Goal: Information Seeking & Learning: Learn about a topic

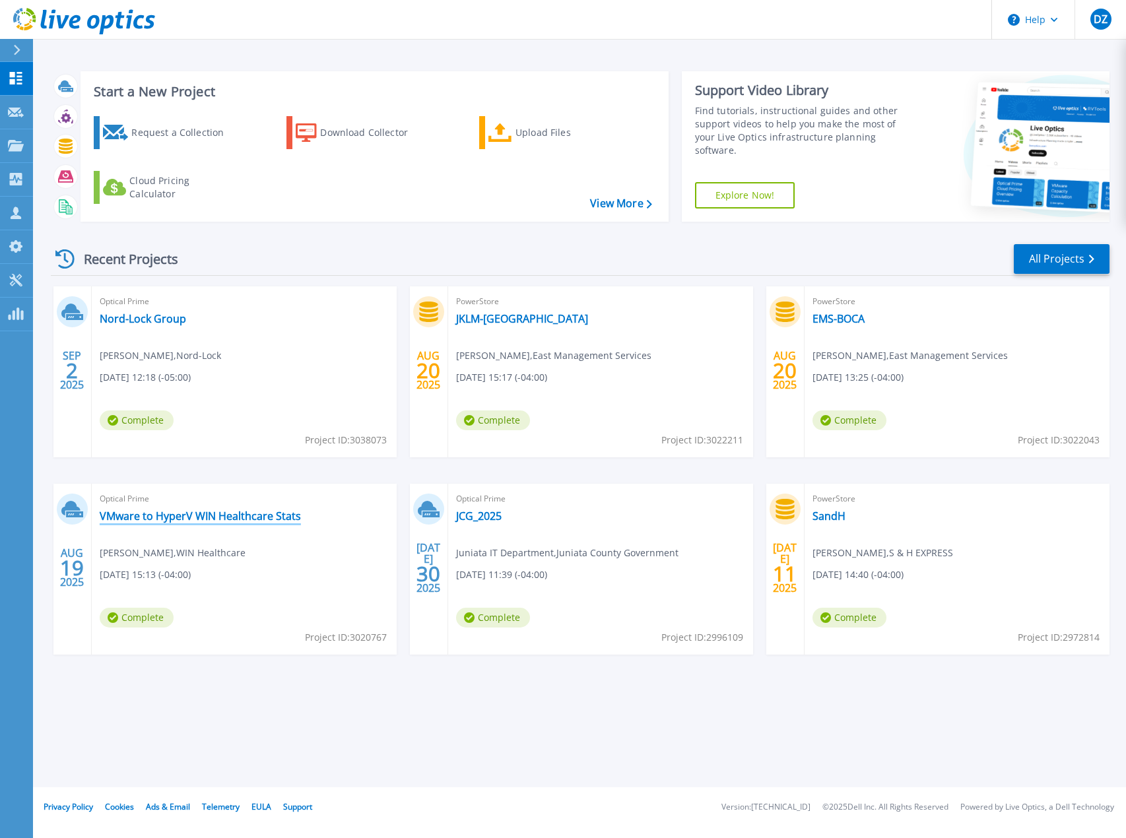
click at [211, 516] on link "VMware to HyperV WIN Healthcare Stats" at bounding box center [200, 516] width 201 height 13
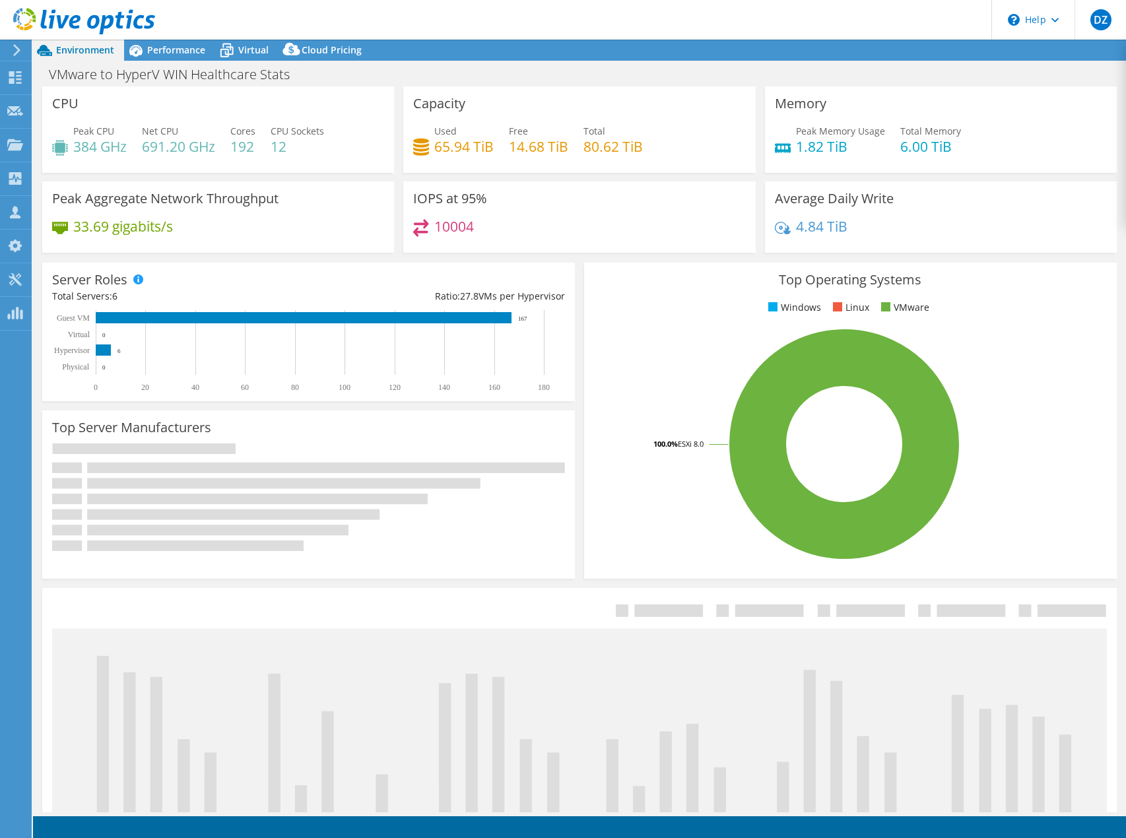
select select "USD"
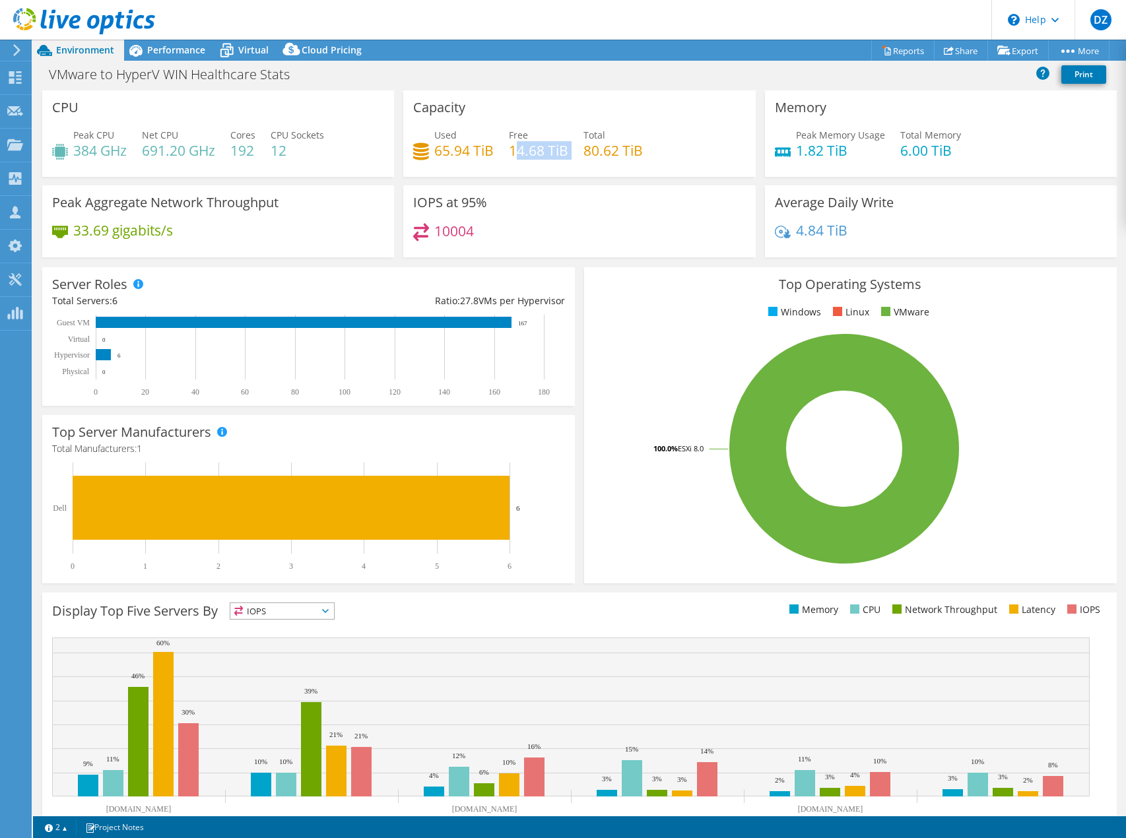
drag, startPoint x: 569, startPoint y: 155, endPoint x: 510, endPoint y: 152, distance: 59.5
click at [510, 152] on div "Used 65.94 TiB Free 14.68 TiB Total 80.62 TiB" at bounding box center [579, 149] width 332 height 43
click at [510, 152] on h4 "14.68 TiB" at bounding box center [538, 150] width 59 height 15
drag, startPoint x: 432, startPoint y: 150, endPoint x: 673, endPoint y: 159, distance: 241.8
click at [688, 160] on div "Used 65.94 TiB Free 14.68 TiB Total 80.62 TiB" at bounding box center [579, 149] width 332 height 43
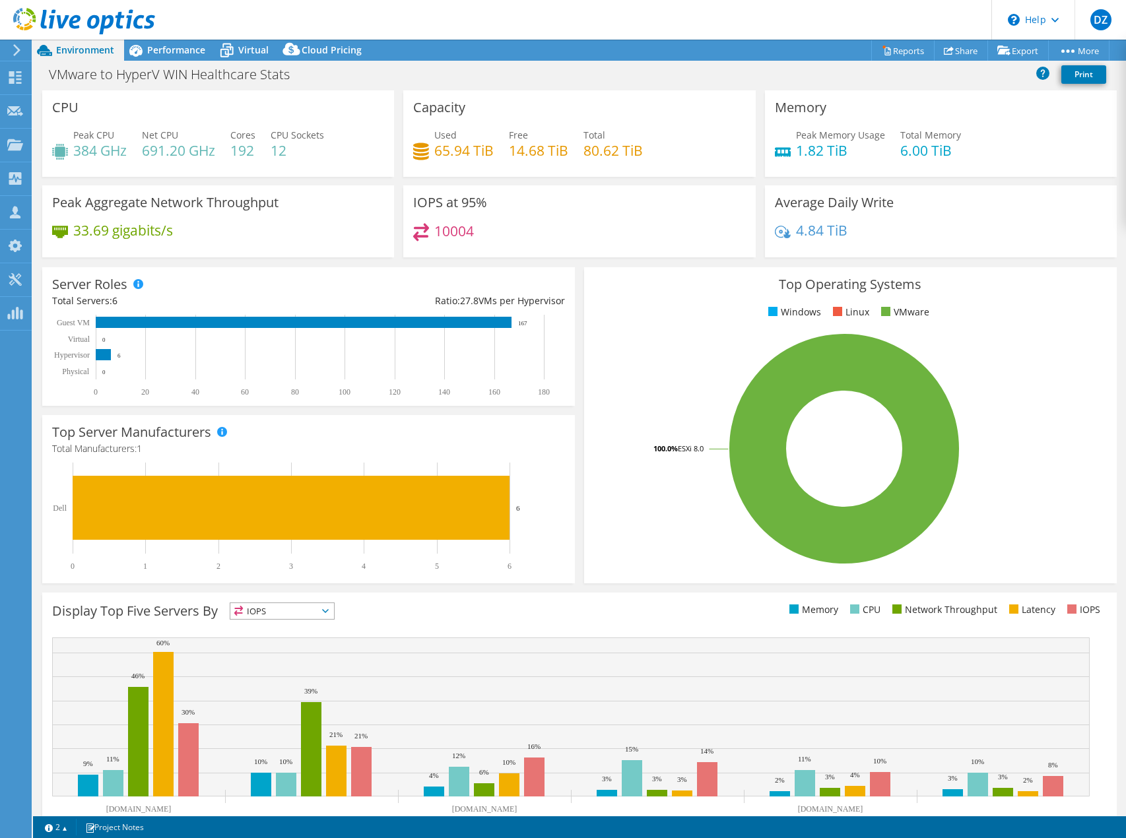
click at [655, 158] on div "Used 65.94 TiB Free 14.68 TiB Total 80.62 TiB" at bounding box center [579, 149] width 332 height 43
drag, startPoint x: 571, startPoint y: 149, endPoint x: 503, endPoint y: 150, distance: 68.0
click at [503, 150] on div "Used 65.94 TiB Free 14.68 TiB Total 80.62 TiB" at bounding box center [579, 149] width 332 height 43
click at [517, 152] on h4 "14.68 TiB" at bounding box center [538, 150] width 59 height 15
drag, startPoint x: 433, startPoint y: 148, endPoint x: 494, endPoint y: 149, distance: 60.7
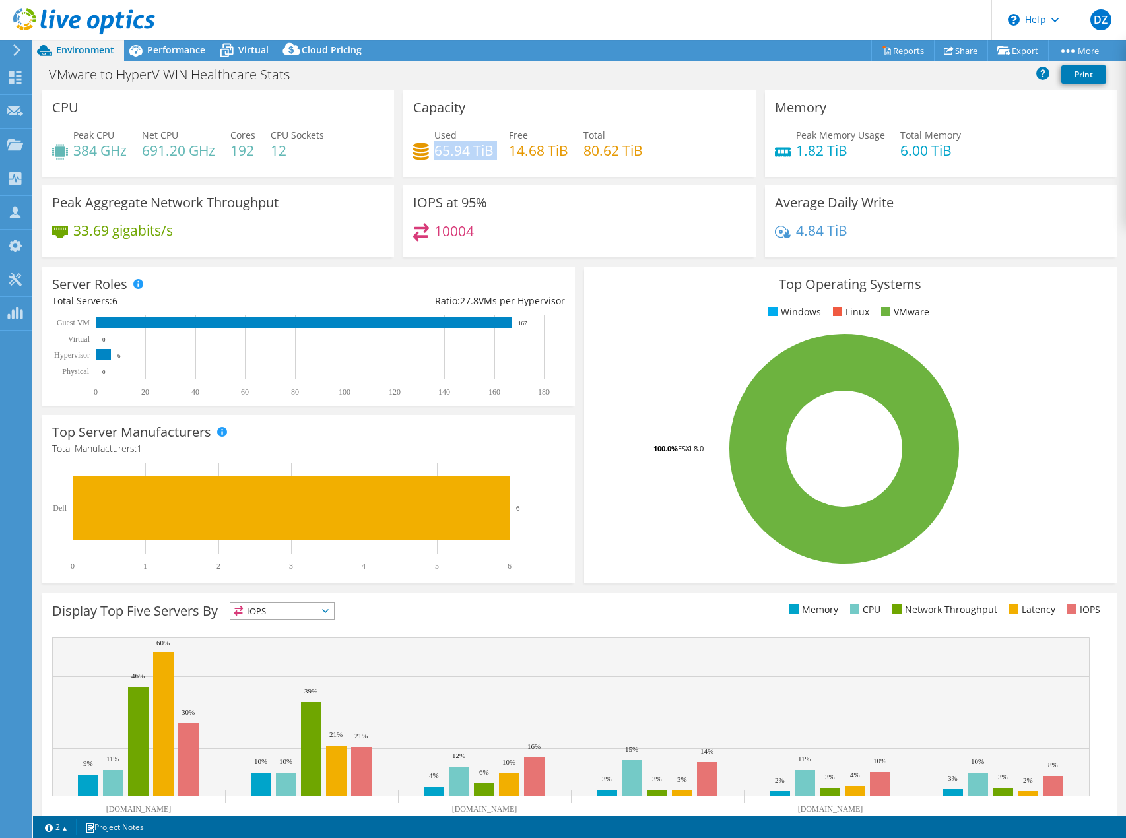
click at [494, 149] on div "Used 65.94 TiB Free 14.68 TiB Total 80.62 TiB" at bounding box center [579, 149] width 332 height 43
drag, startPoint x: 504, startPoint y: 150, endPoint x: 565, endPoint y: 152, distance: 61.4
click at [565, 152] on div "Used 65.94 TiB Free 14.68 TiB Total 80.62 TiB" at bounding box center [579, 149] width 332 height 43
click at [562, 152] on h4 "14.68 TiB" at bounding box center [538, 150] width 59 height 15
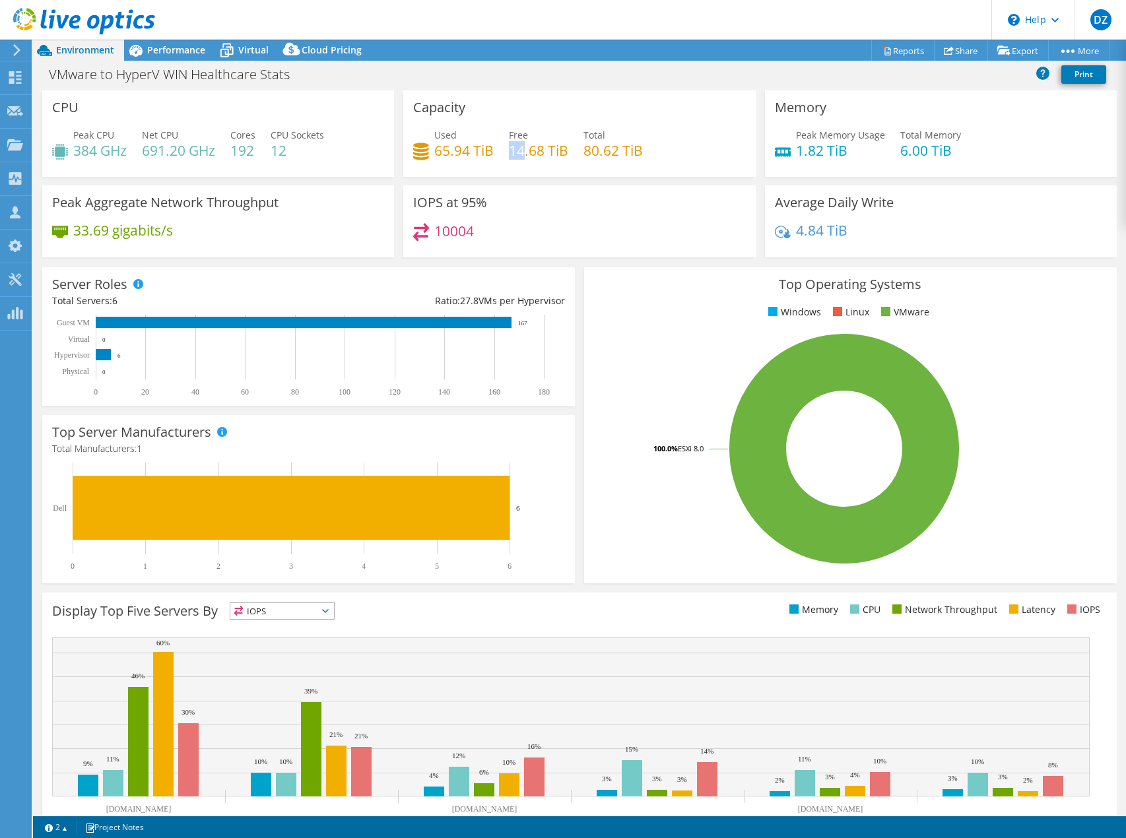
drag, startPoint x: 533, startPoint y: 137, endPoint x: 521, endPoint y: 151, distance: 17.8
click at [521, 152] on div "Free 14.68 TiB" at bounding box center [538, 143] width 59 height 30
click at [426, 144] on div "Used 65.94 TiB" at bounding box center [453, 143] width 81 height 30
click at [522, 156] on h4 "14.68 TiB" at bounding box center [538, 150] width 59 height 15
drag, startPoint x: 566, startPoint y: 153, endPoint x: 504, endPoint y: 144, distance: 62.1
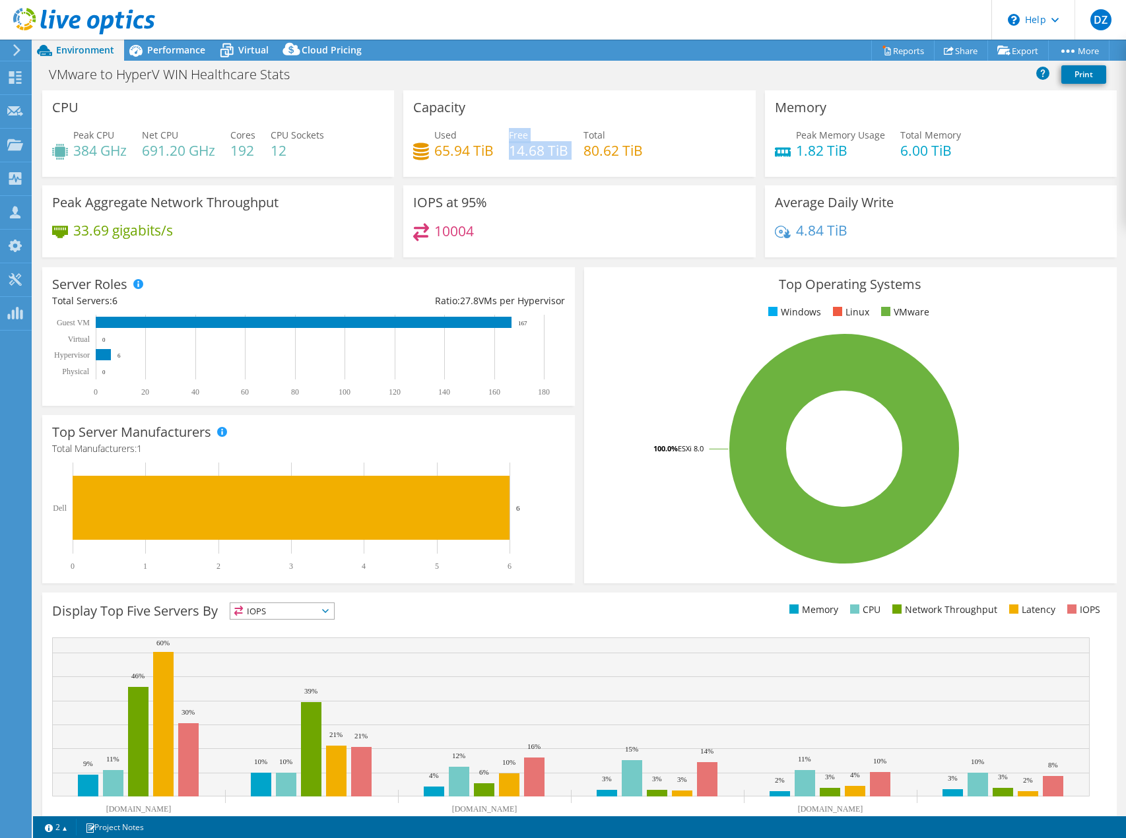
click at [504, 144] on div "Used 65.94 TiB Free 14.68 TiB Total 80.62 TiB" at bounding box center [579, 149] width 332 height 43
click at [492, 146] on div "Used 65.94 TiB Free 14.68 TiB Total 80.62 TiB" at bounding box center [579, 149] width 332 height 43
drag, startPoint x: 491, startPoint y: 150, endPoint x: 416, endPoint y: 137, distance: 75.7
click at [416, 137] on div "Used 65.94 TiB Free 14.68 TiB Total 80.62 TiB" at bounding box center [579, 149] width 332 height 43
click at [416, 137] on div "Used 65.94 TiB" at bounding box center [453, 143] width 81 height 30
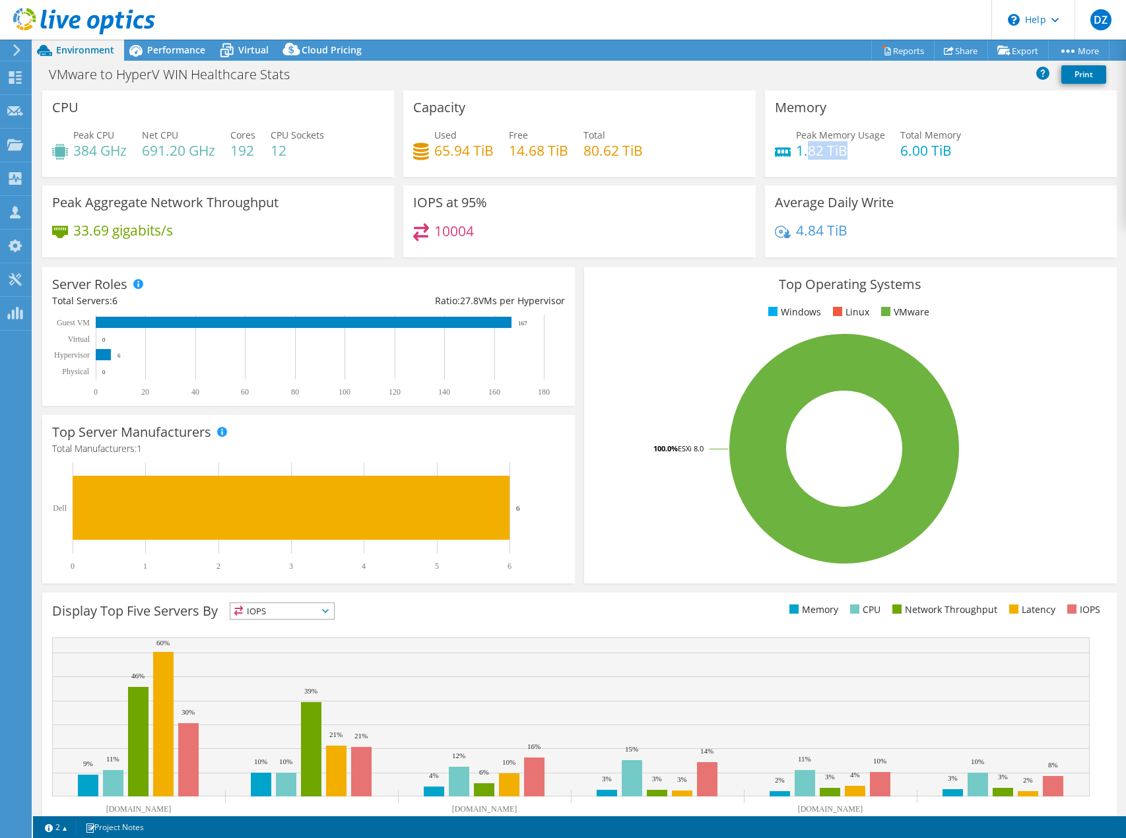
drag, startPoint x: 801, startPoint y: 156, endPoint x: 873, endPoint y: 155, distance: 71.9
click at [860, 155] on h4 "1.82 TiB" at bounding box center [840, 150] width 89 height 15
drag, startPoint x: 907, startPoint y: 154, endPoint x: 950, endPoint y: 154, distance: 42.9
click at [950, 154] on h4 "6.00 TiB" at bounding box center [930, 150] width 61 height 15
click at [836, 150] on h4 "1.82 TiB" at bounding box center [840, 150] width 89 height 15
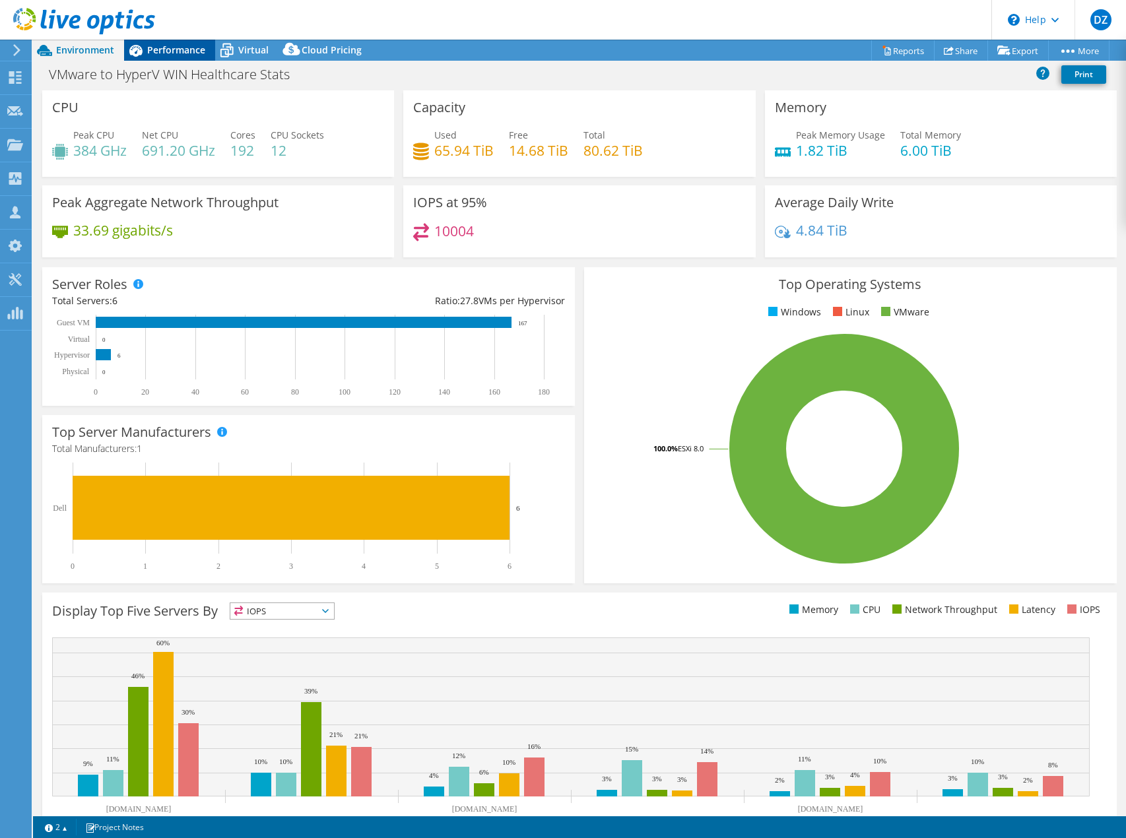
click at [144, 46] on icon at bounding box center [135, 50] width 23 height 23
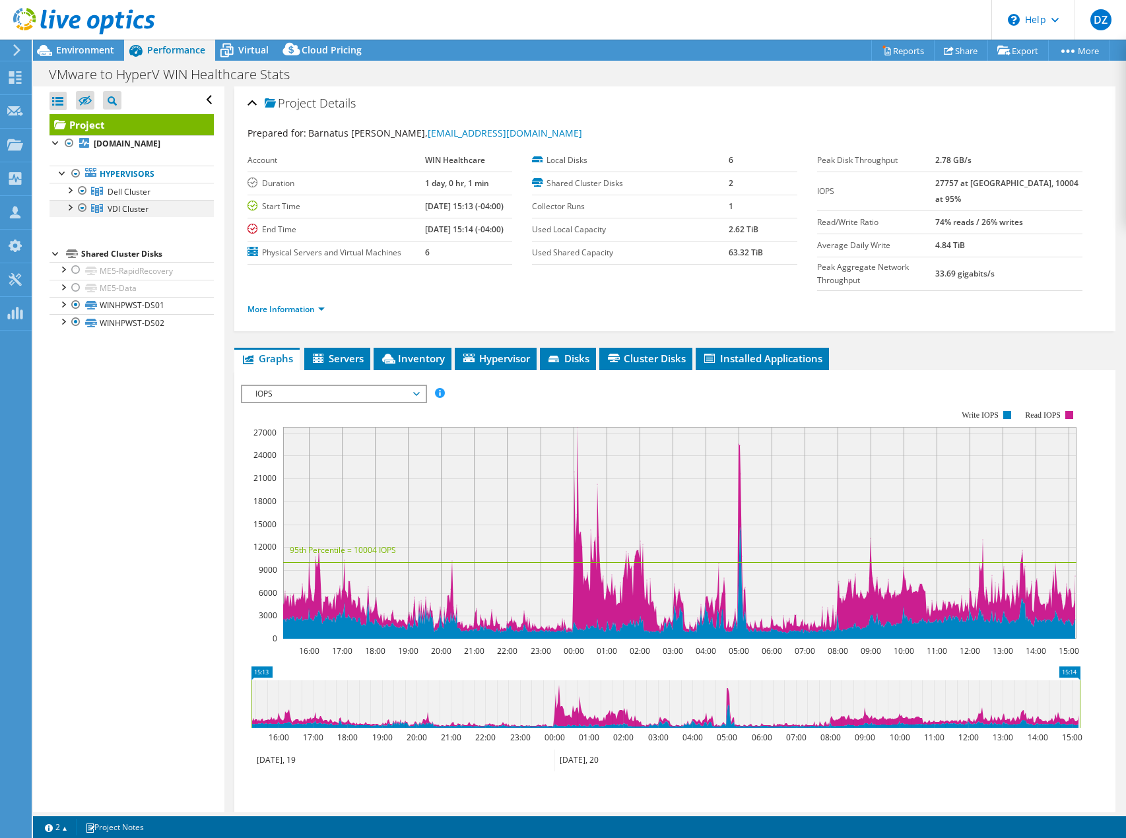
click at [72, 213] on div at bounding box center [69, 206] width 13 height 13
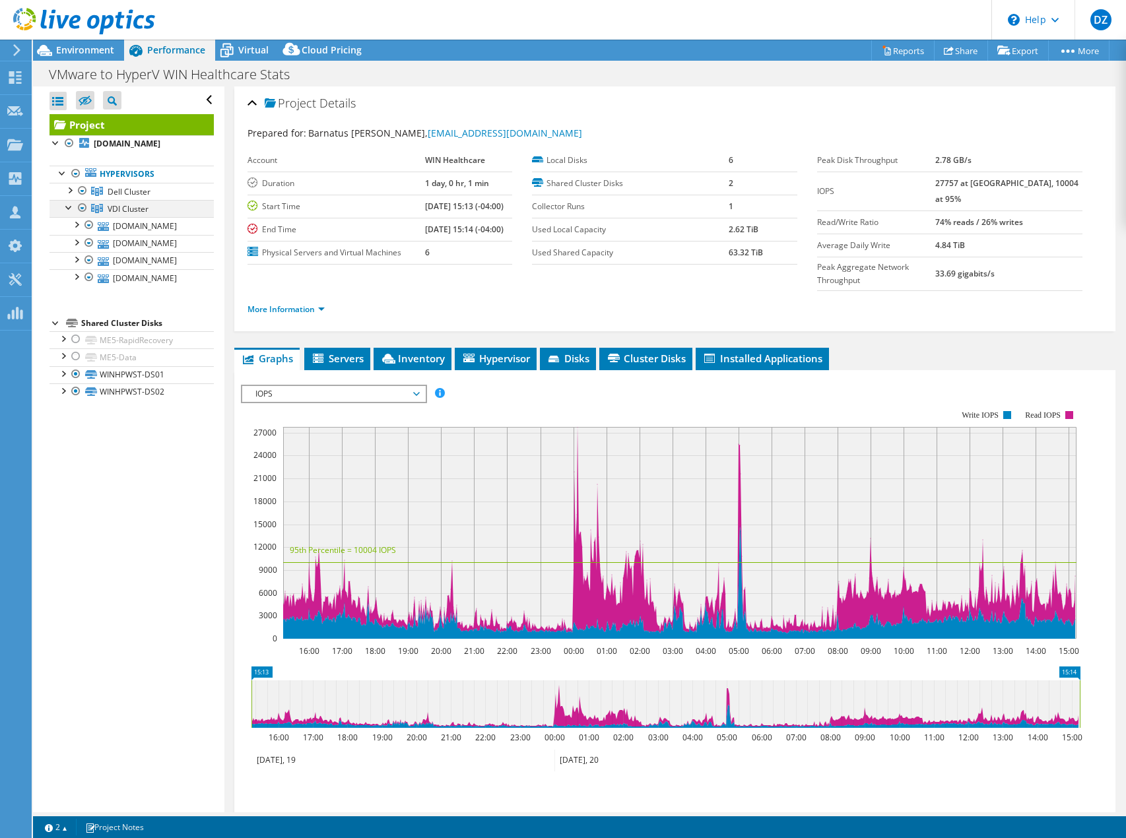
click at [72, 213] on div at bounding box center [69, 206] width 13 height 13
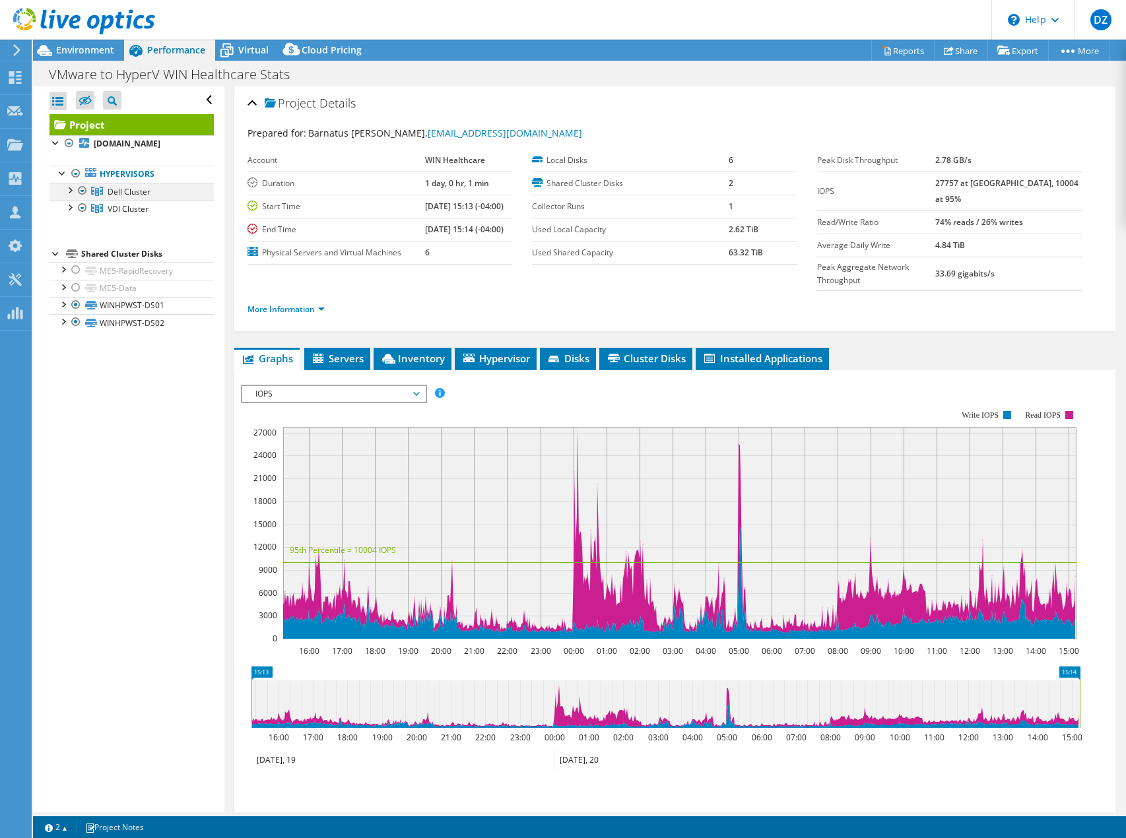
click at [71, 196] on div at bounding box center [69, 189] width 13 height 13
click at [69, 196] on div at bounding box center [69, 189] width 13 height 13
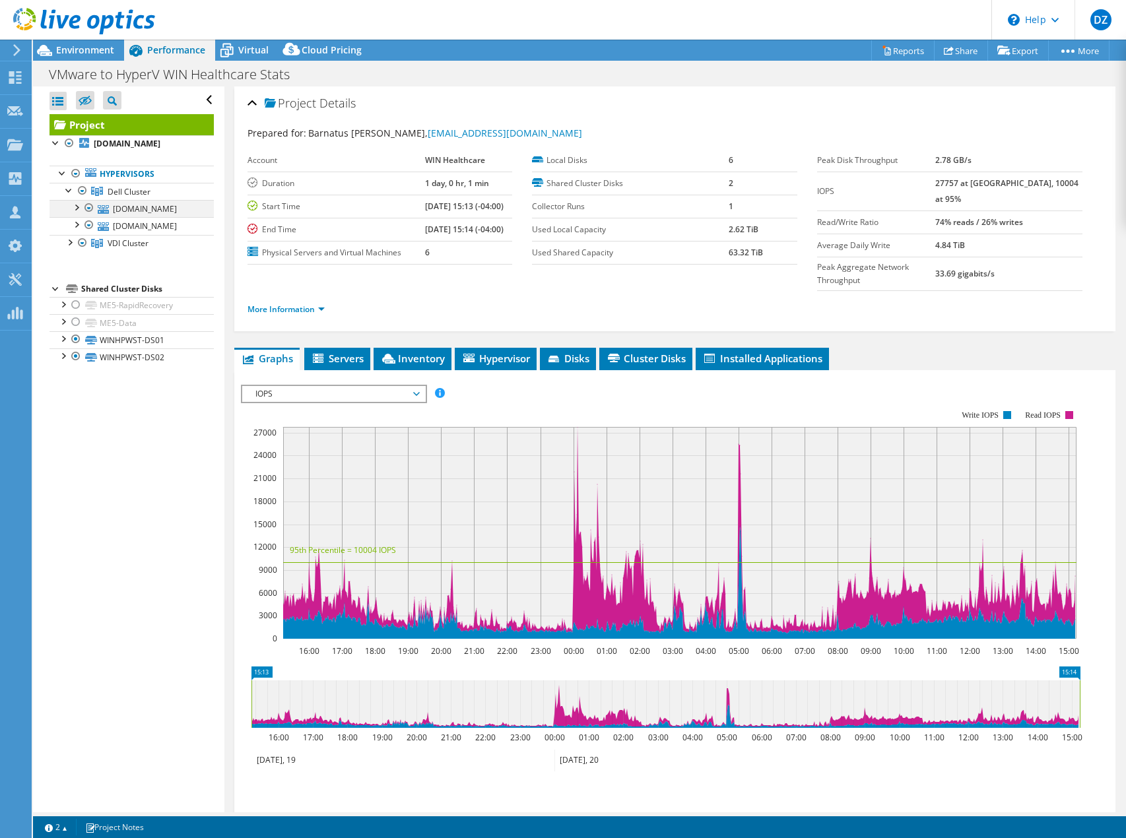
click at [77, 213] on div at bounding box center [75, 206] width 13 height 13
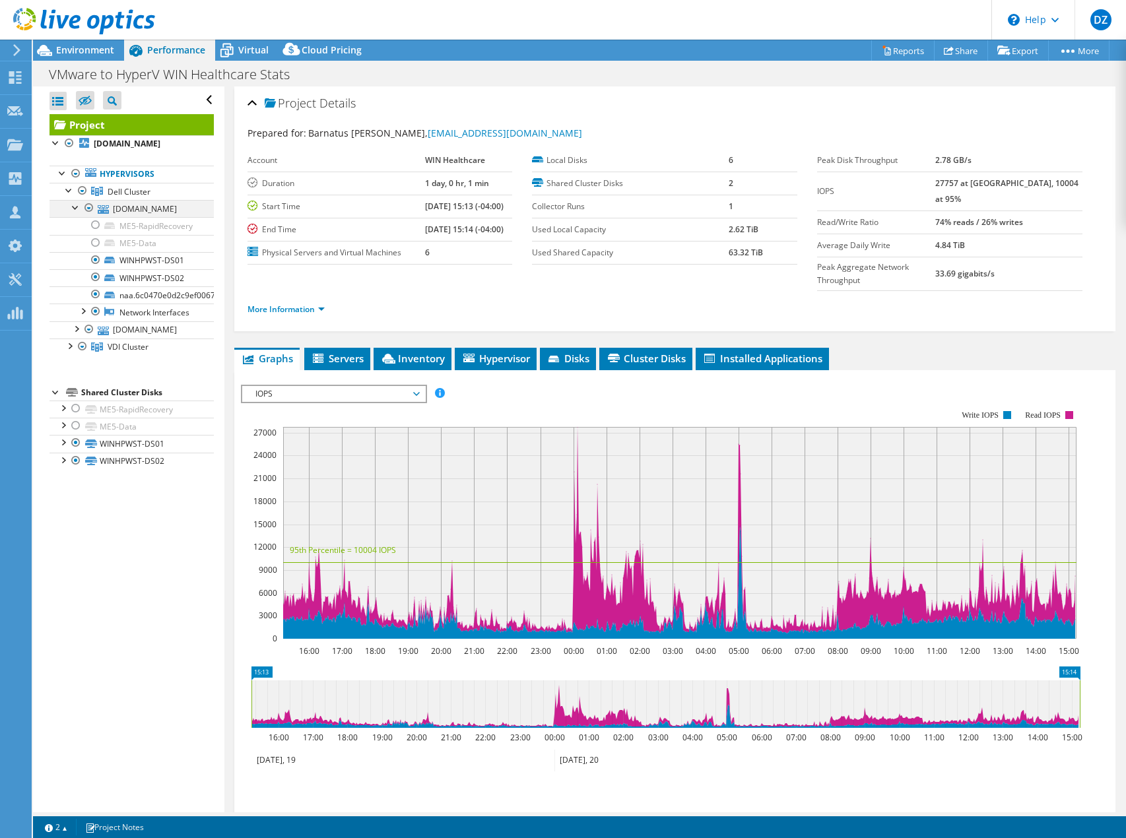
click at [77, 213] on div at bounding box center [75, 206] width 13 height 13
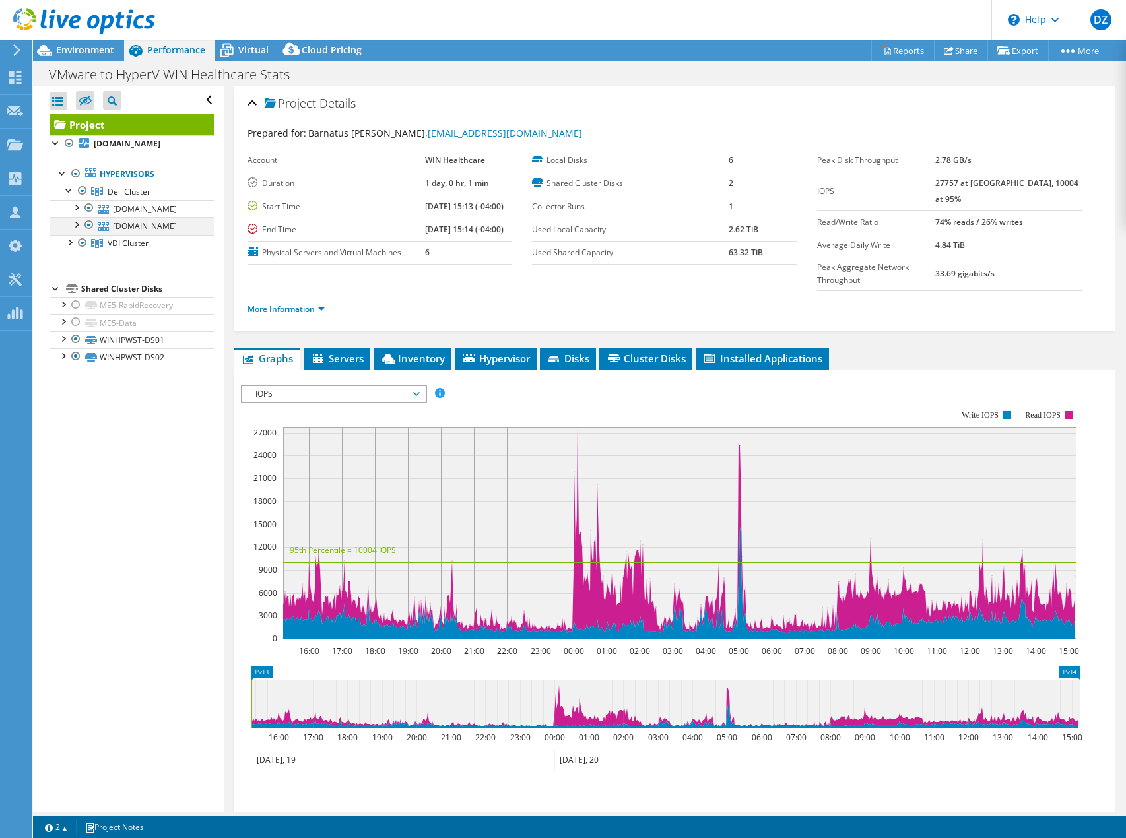
click at [77, 230] on div at bounding box center [75, 223] width 13 height 13
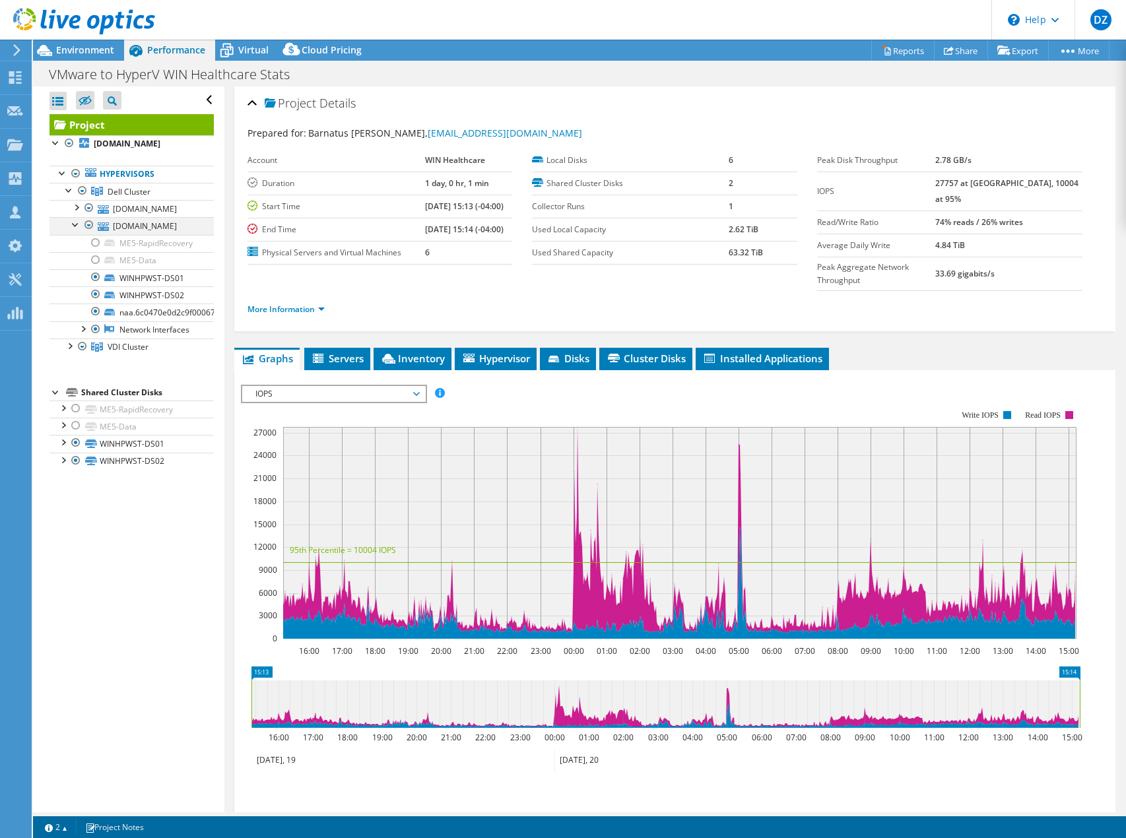
click at [77, 230] on div at bounding box center [75, 223] width 13 height 13
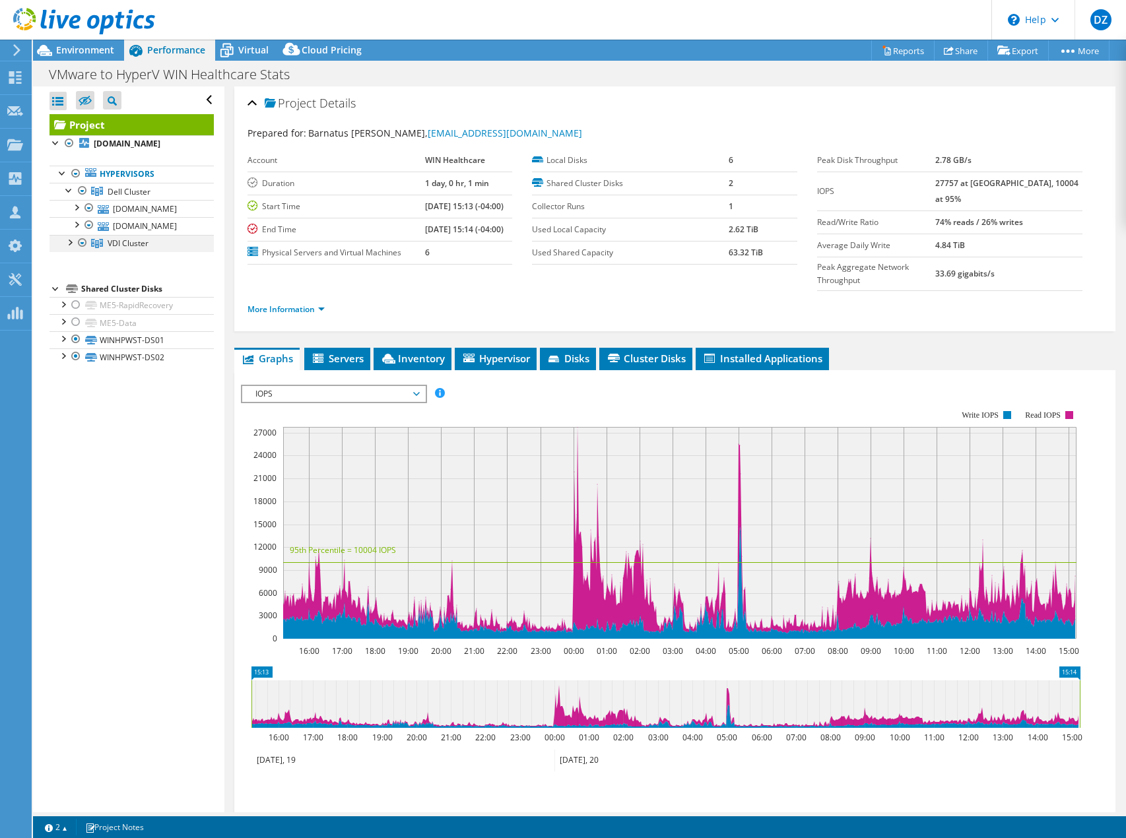
click at [71, 248] on div at bounding box center [69, 241] width 13 height 13
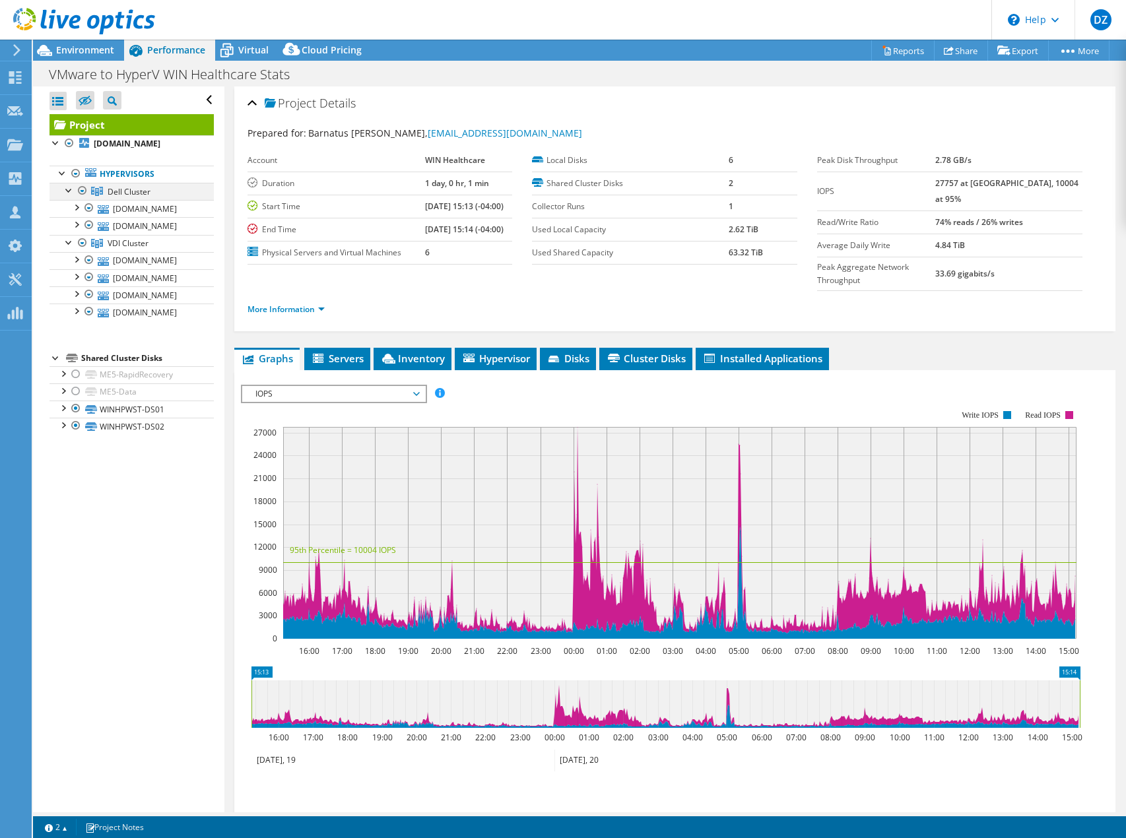
click at [71, 196] on div at bounding box center [69, 189] width 13 height 13
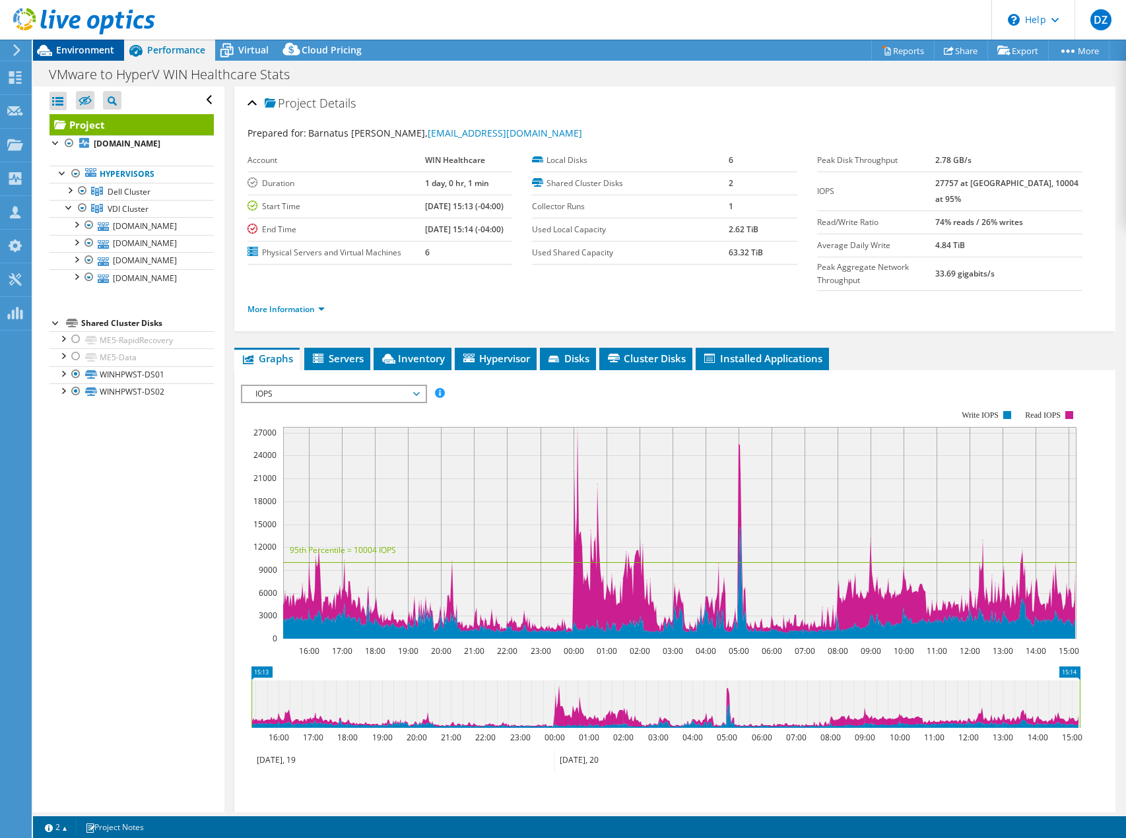
click at [83, 60] on div "Environment" at bounding box center [78, 50] width 91 height 21
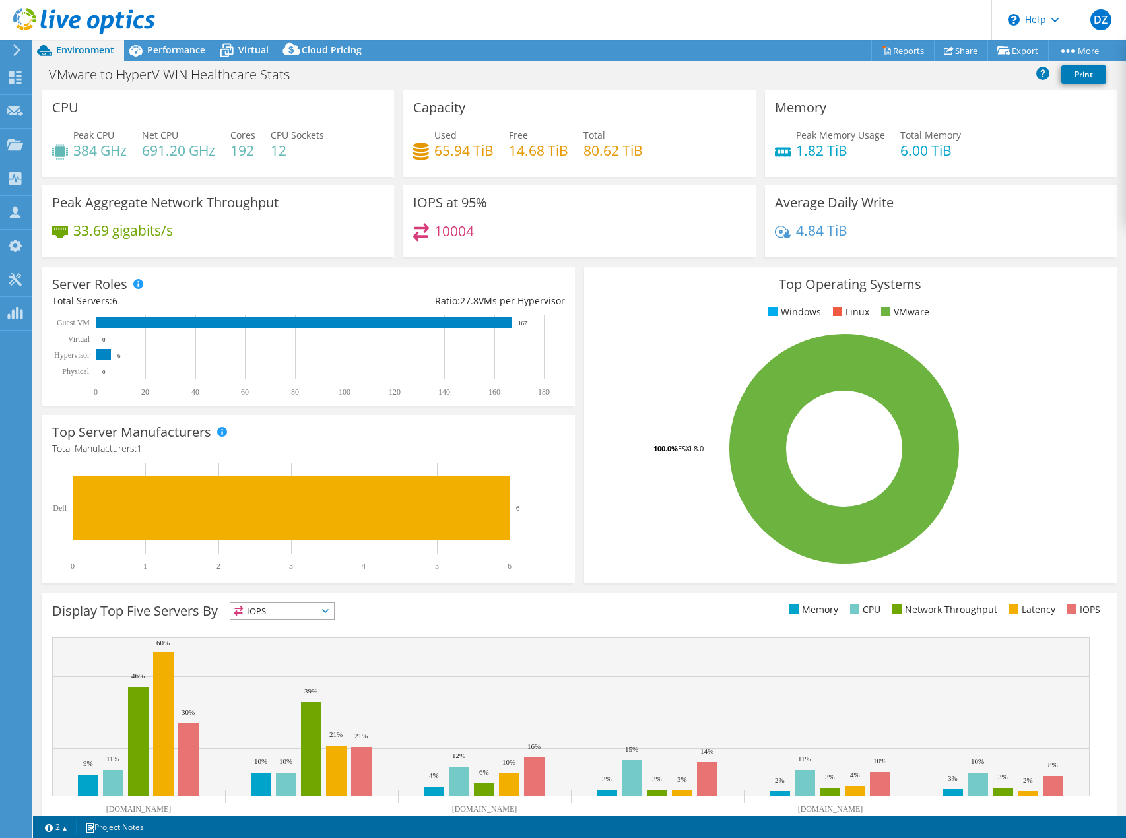
click at [83, 57] on div "Environment" at bounding box center [78, 50] width 91 height 21
drag, startPoint x: 218, startPoint y: 152, endPoint x: 79, endPoint y: 156, distance: 139.3
click at [79, 156] on div "Peak CPU 384 GHz Net CPU 691.20 GHz Cores 192 CPU Sockets 12" at bounding box center [218, 149] width 332 height 43
click at [88, 158] on div "Projects" at bounding box center [62, 145] width 63 height 33
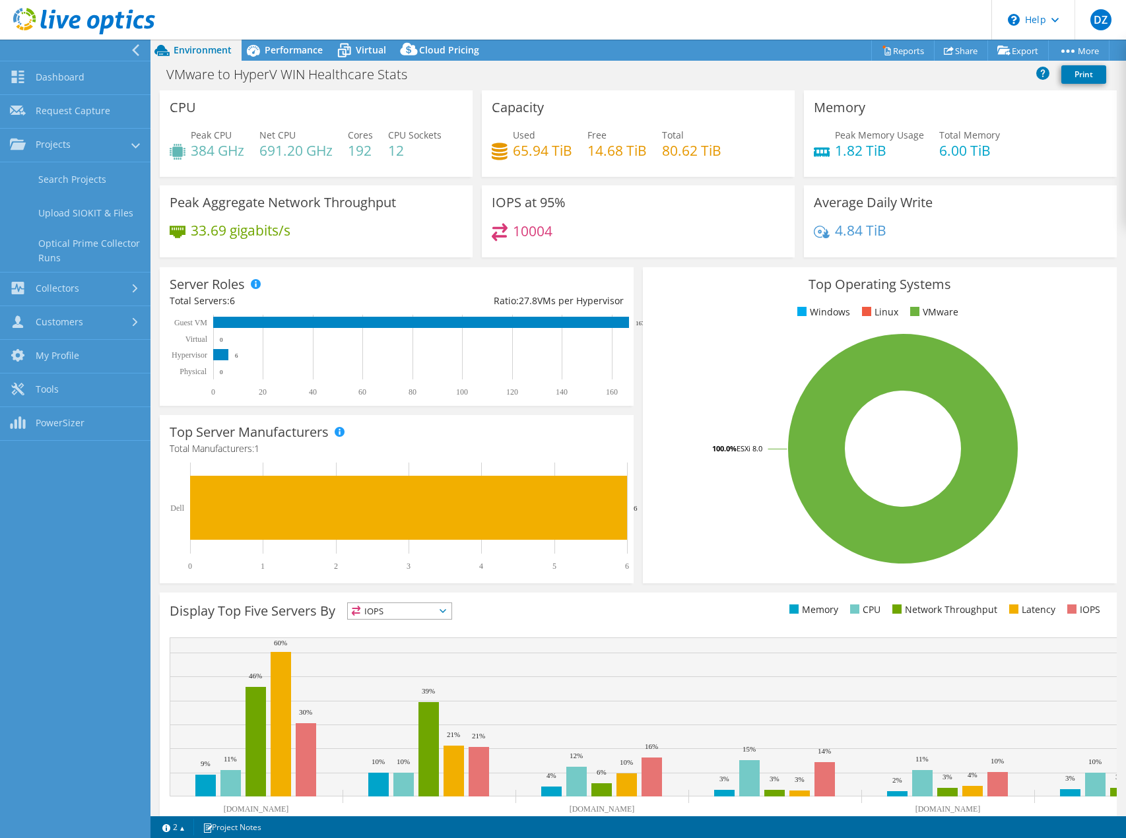
click at [207, 162] on div "Peak CPU 384 GHz Net CPU 691.20 GHz Cores 192 CPU Sockets 12" at bounding box center [316, 149] width 293 height 43
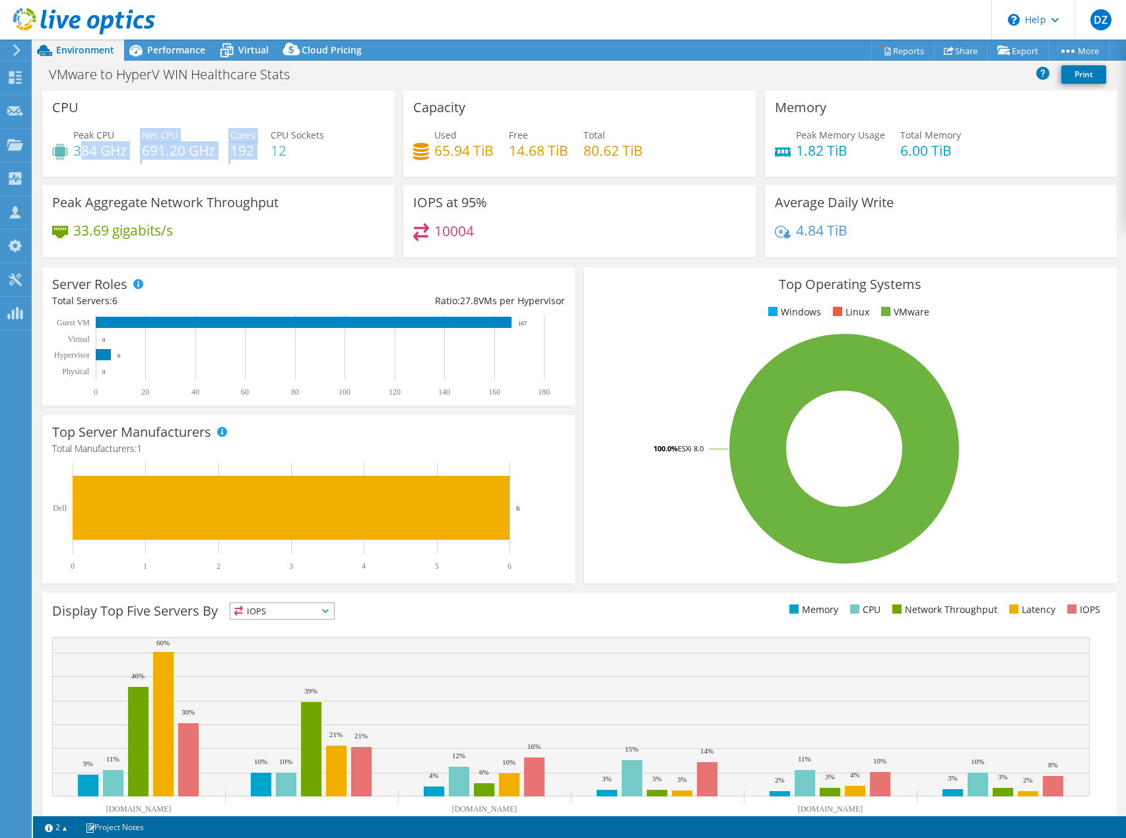
drag, startPoint x: 78, startPoint y: 149, endPoint x: 263, endPoint y: 154, distance: 185.6
click at [263, 154] on div "Peak CPU 384 GHz Net CPU 691.20 GHz Cores 192 CPU Sockets 12" at bounding box center [218, 149] width 332 height 43
drag, startPoint x: 980, startPoint y: 155, endPoint x: 770, endPoint y: 162, distance: 209.3
click at [775, 162] on div "Peak Memory Usage 1.82 TiB Total Memory 6.00 TiB" at bounding box center [941, 149] width 332 height 43
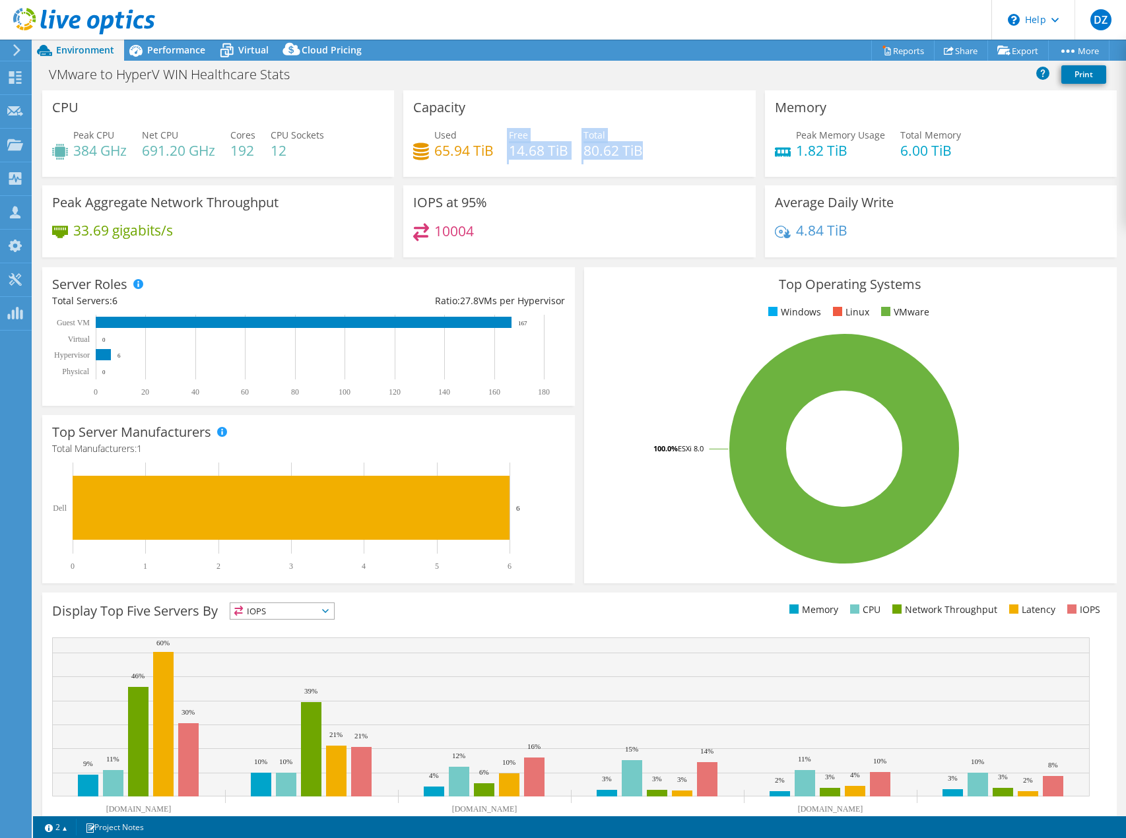
drag, startPoint x: 686, startPoint y: 160, endPoint x: 430, endPoint y: 158, distance: 256.1
click at [430, 158] on div "Used 65.94 TiB Free 14.68 TiB Total 80.62 TiB" at bounding box center [579, 149] width 332 height 43
click at [331, 150] on div "Peak CPU 384 GHz Net CPU 691.20 GHz Cores 192 CPU Sockets 12" at bounding box center [218, 149] width 332 height 43
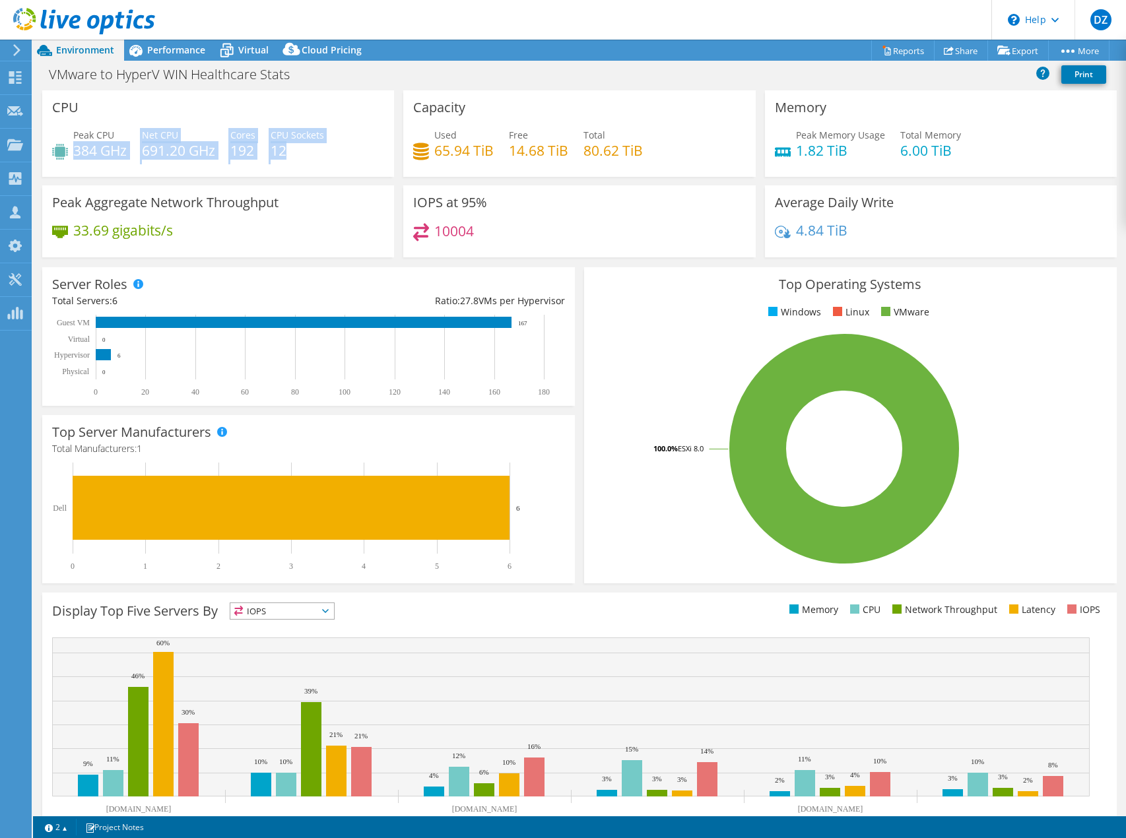
drag, startPoint x: 74, startPoint y: 148, endPoint x: 292, endPoint y: 152, distance: 217.9
click at [292, 152] on div "Peak CPU 384 GHz Net CPU 691.20 GHz Cores 192 CPU Sockets 12" at bounding box center [218, 149] width 332 height 43
click at [292, 152] on h4 "12" at bounding box center [297, 150] width 53 height 15
click at [172, 55] on span "Performance" at bounding box center [176, 50] width 58 height 13
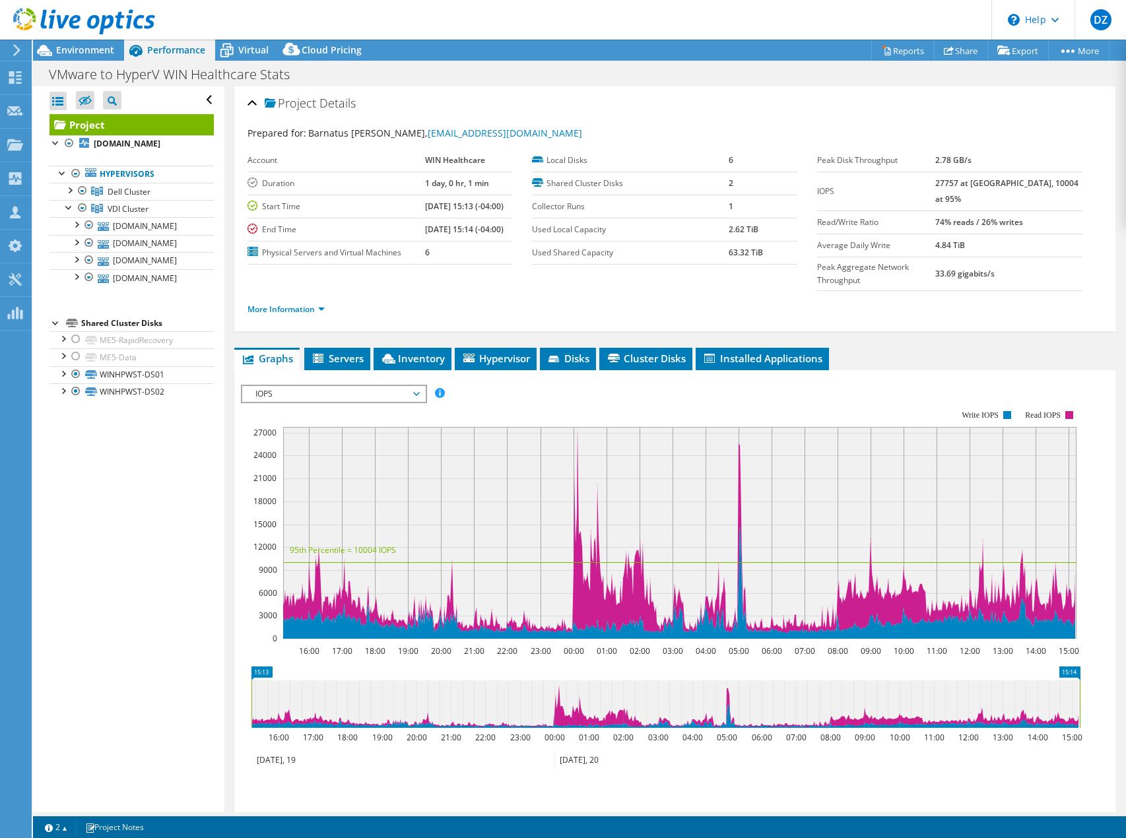
click at [368, 386] on span "IOPS" at bounding box center [334, 394] width 170 height 16
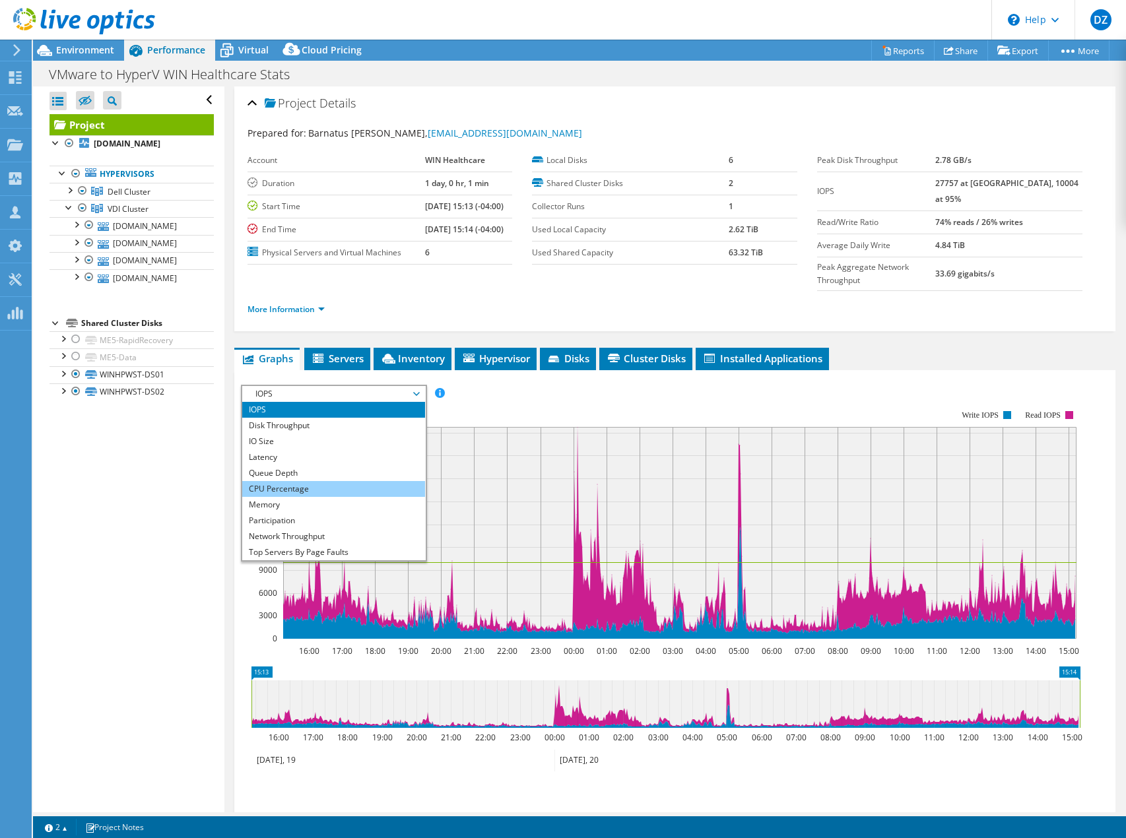
click at [314, 481] on li "CPU Percentage" at bounding box center [333, 489] width 183 height 16
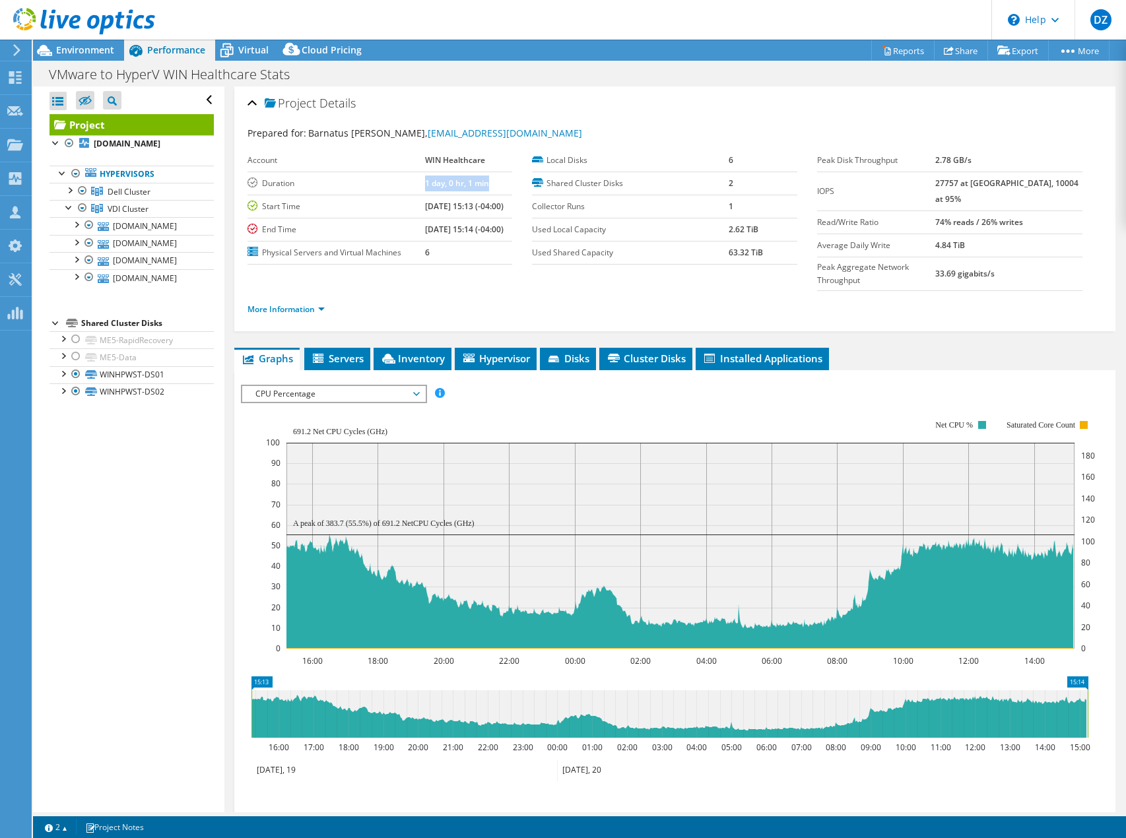
drag, startPoint x: 404, startPoint y: 184, endPoint x: 501, endPoint y: 186, distance: 97.0
click at [501, 186] on tr "Duration 1 day, 0 hr, 1 min" at bounding box center [380, 183] width 265 height 23
click at [432, 541] on rect at bounding box center [680, 546] width 788 height 206
click at [152, 234] on link "[DOMAIN_NAME]" at bounding box center [132, 225] width 164 height 17
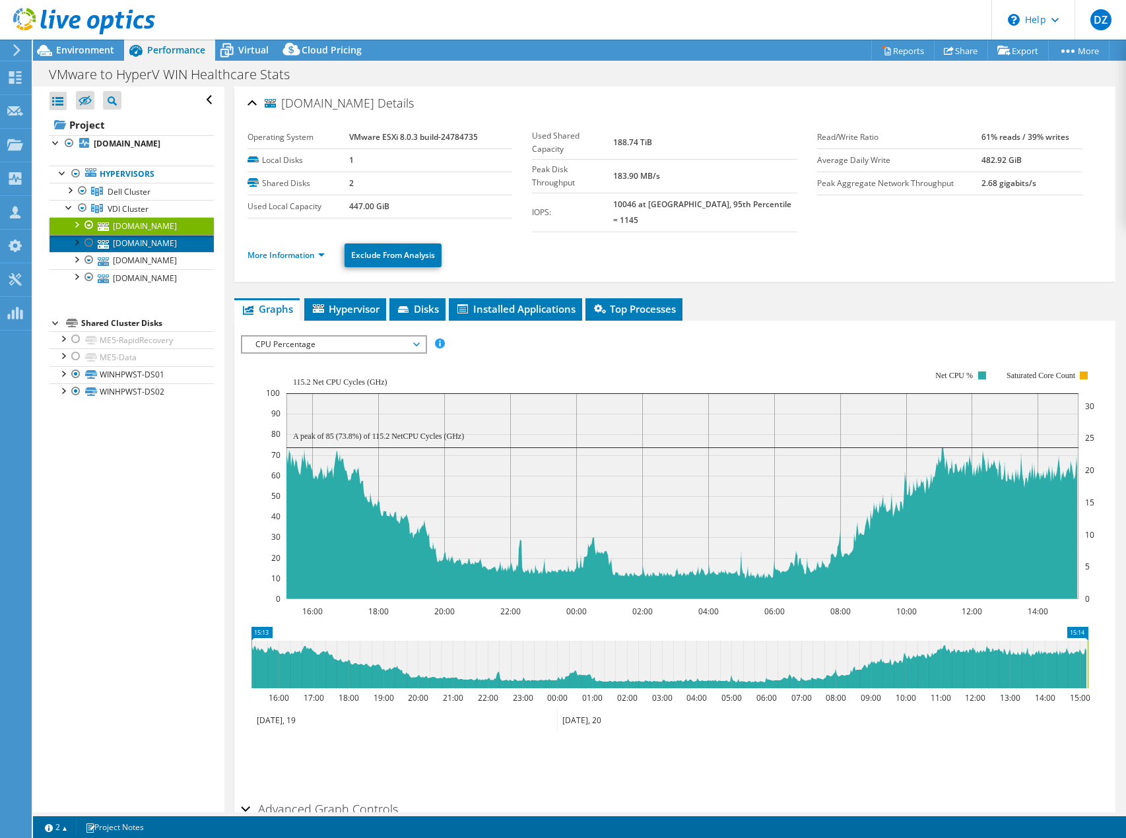
click at [121, 252] on link "[DOMAIN_NAME]" at bounding box center [132, 243] width 164 height 17
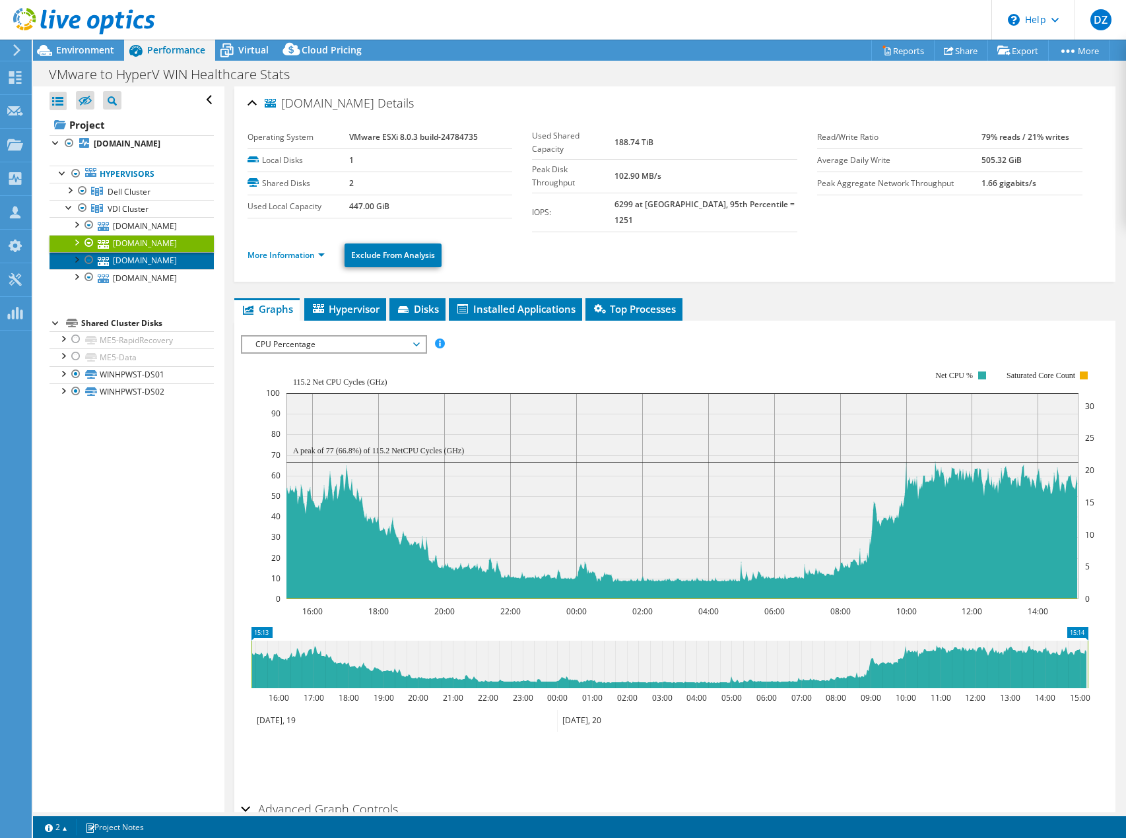
click at [140, 269] on link "[DOMAIN_NAME]" at bounding box center [132, 260] width 164 height 17
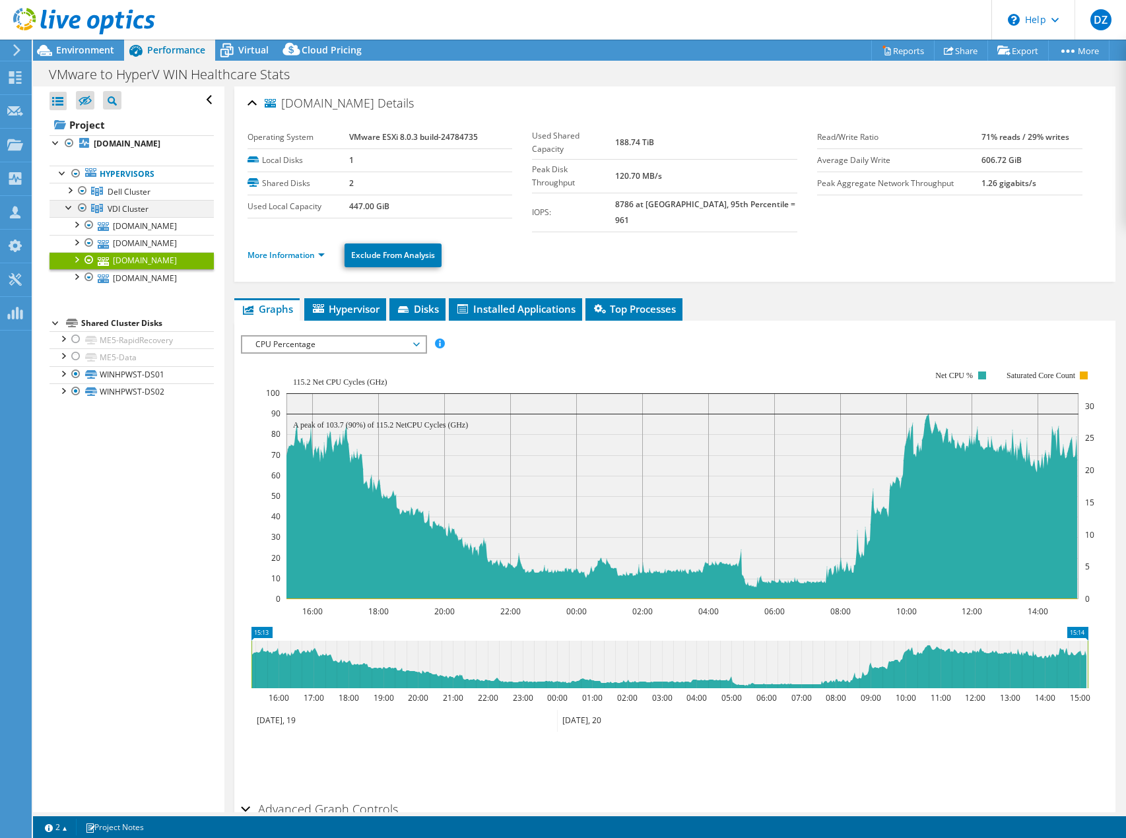
click at [69, 213] on div at bounding box center [69, 206] width 13 height 13
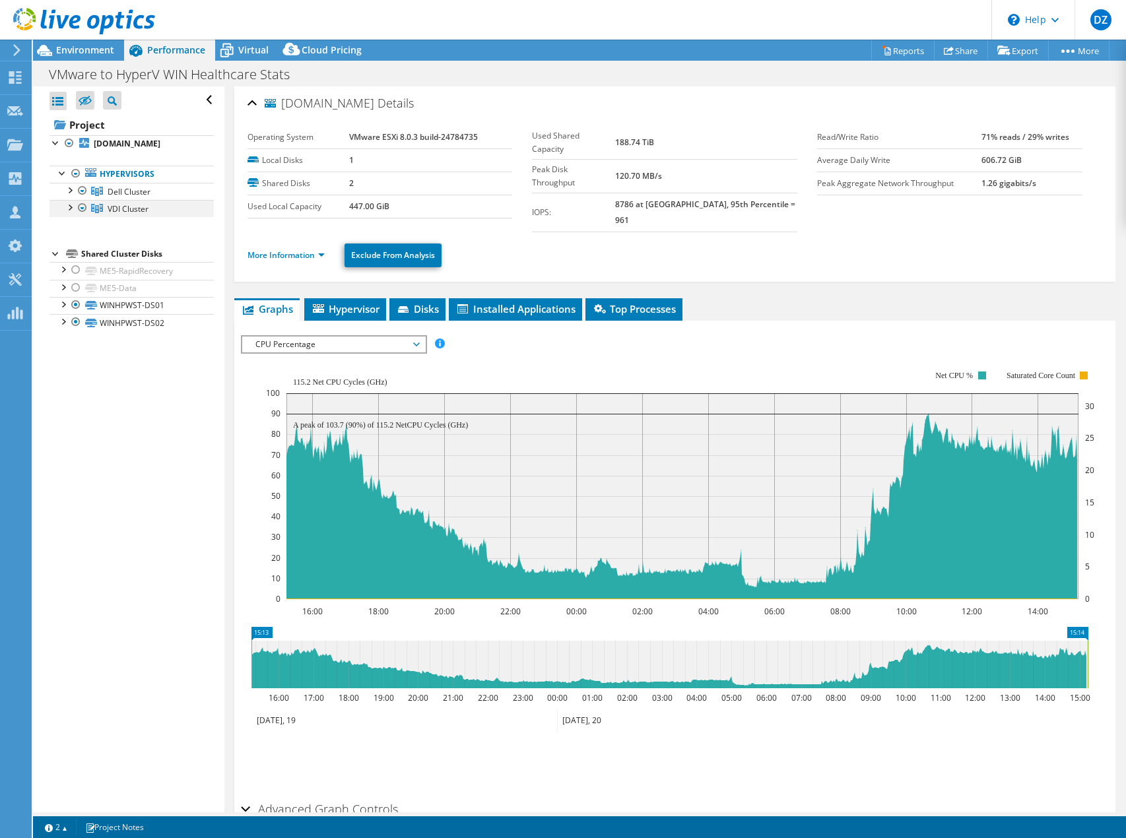
click at [69, 213] on div at bounding box center [69, 206] width 13 height 13
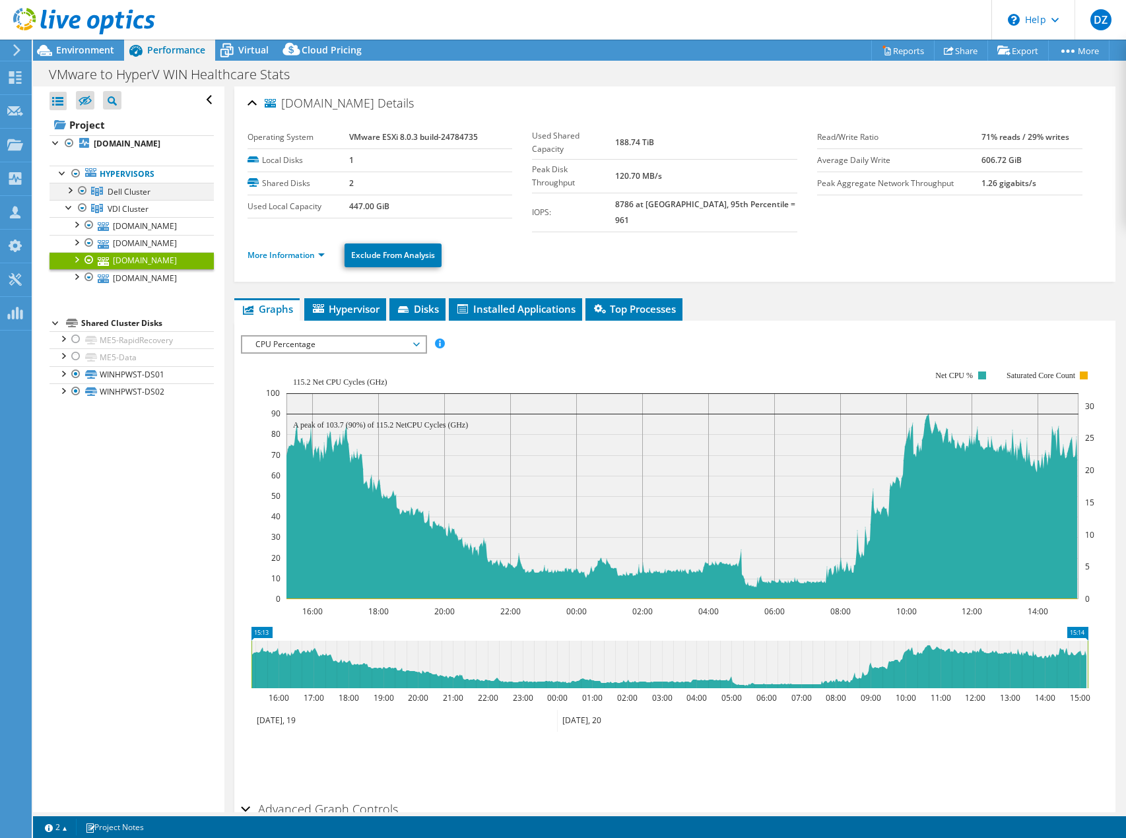
click at [68, 196] on div at bounding box center [69, 189] width 13 height 13
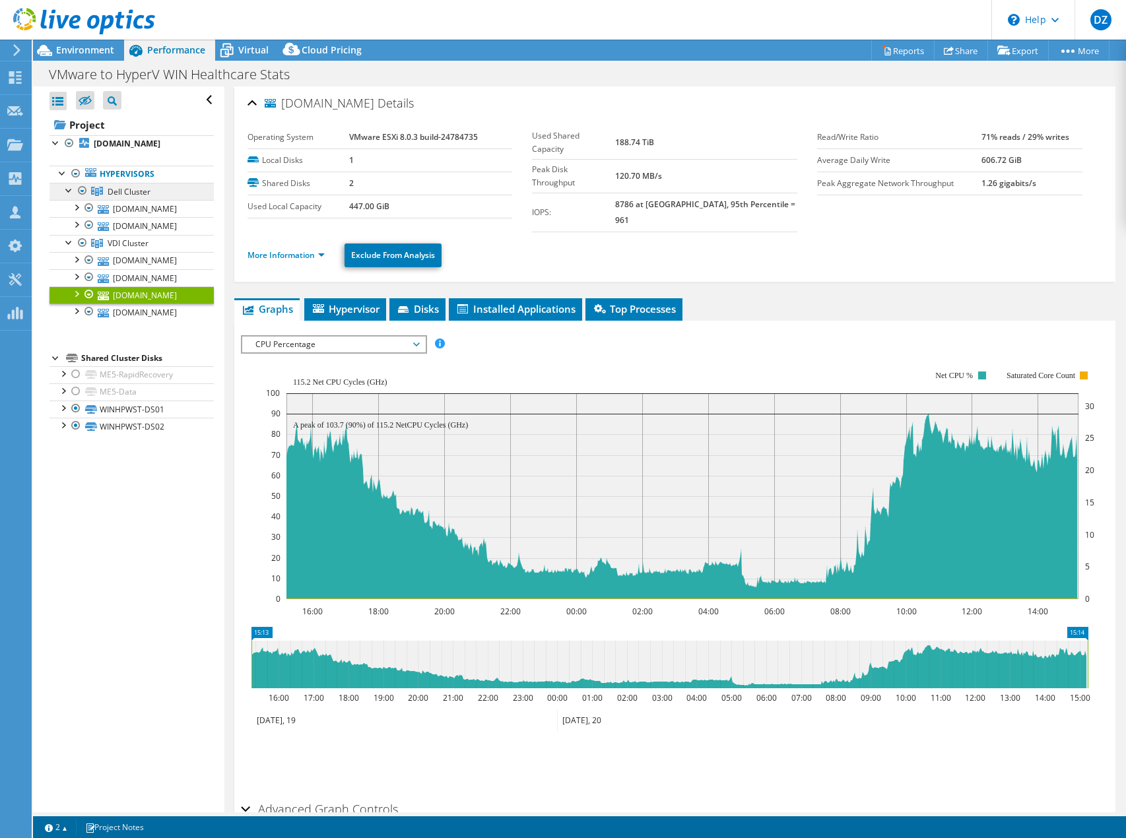
click at [123, 197] on span "Dell Cluster" at bounding box center [129, 191] width 43 height 11
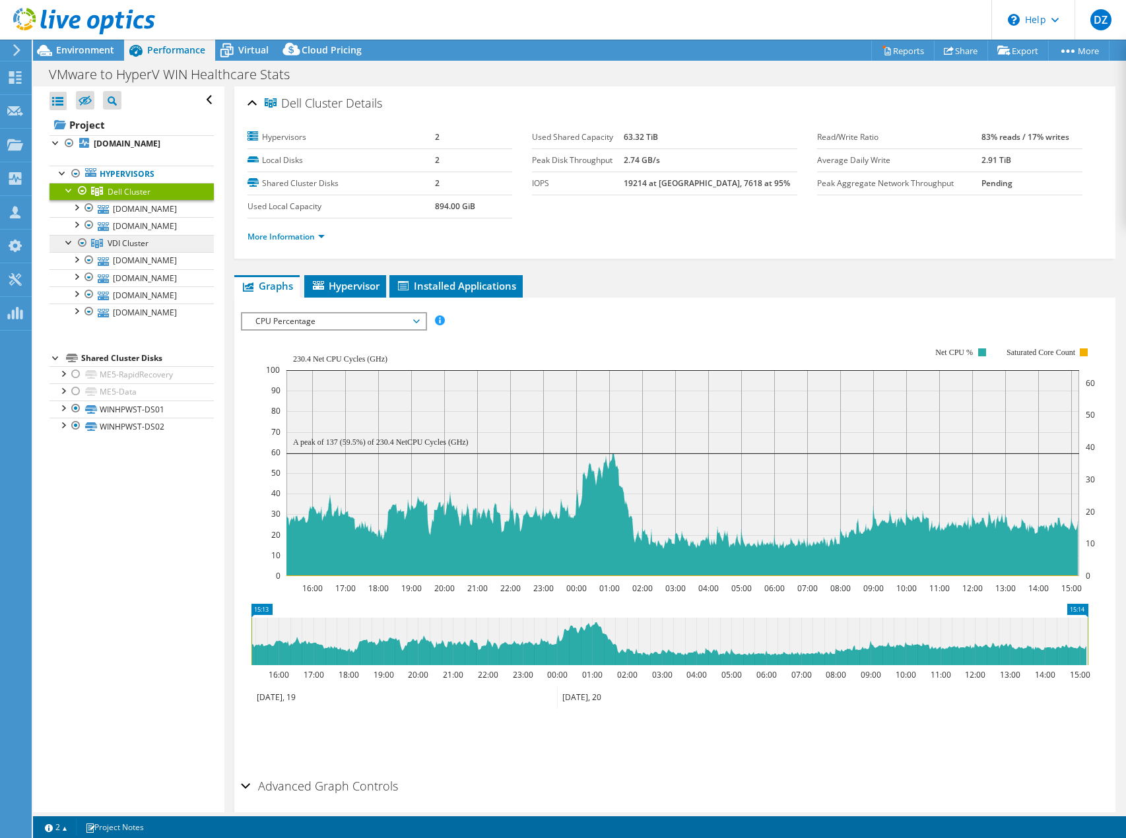
click at [115, 249] on span "VDI Cluster" at bounding box center [128, 243] width 41 height 11
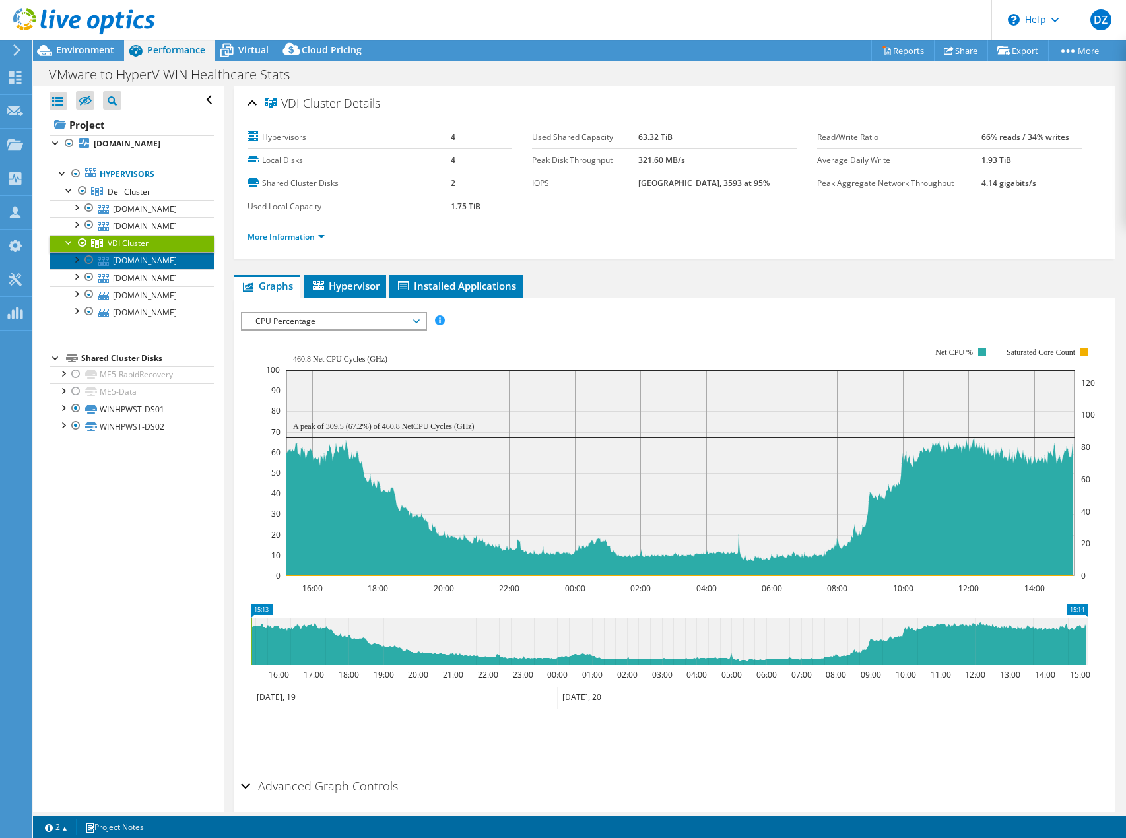
click at [159, 269] on link "[DOMAIN_NAME]" at bounding box center [132, 260] width 164 height 17
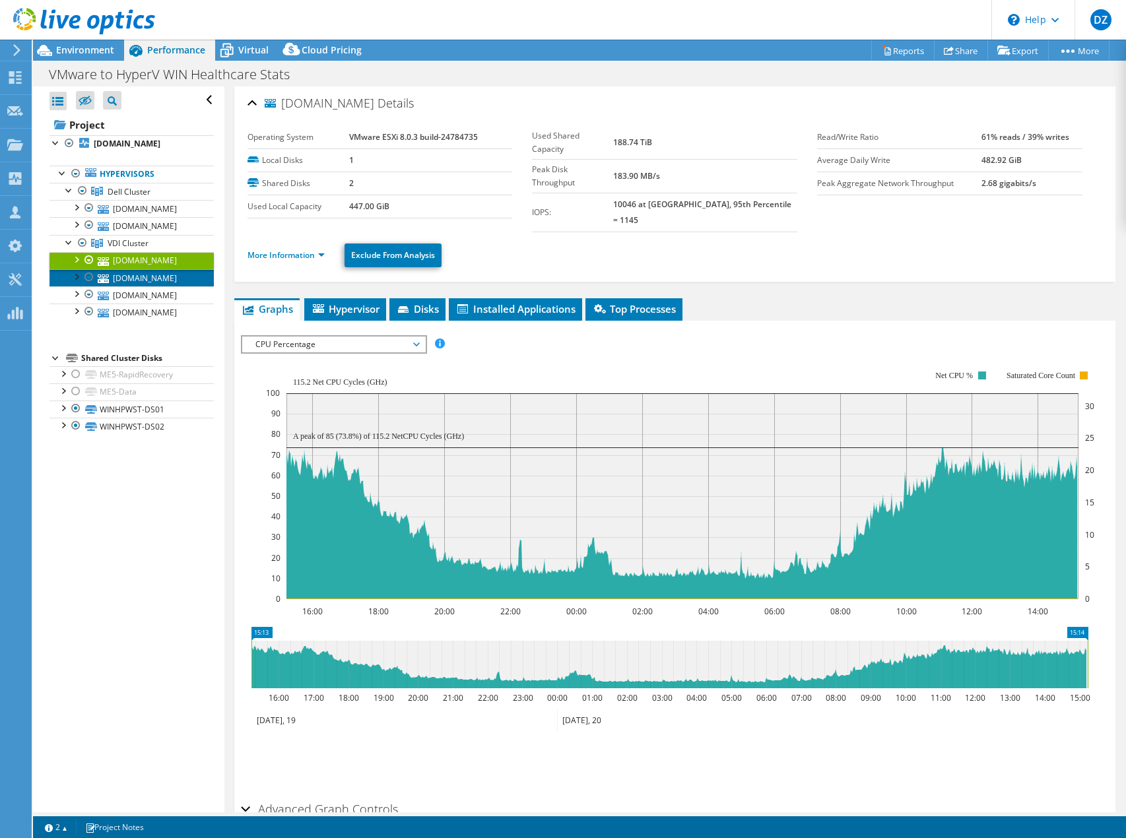
click at [155, 286] on link "[DOMAIN_NAME]" at bounding box center [132, 277] width 164 height 17
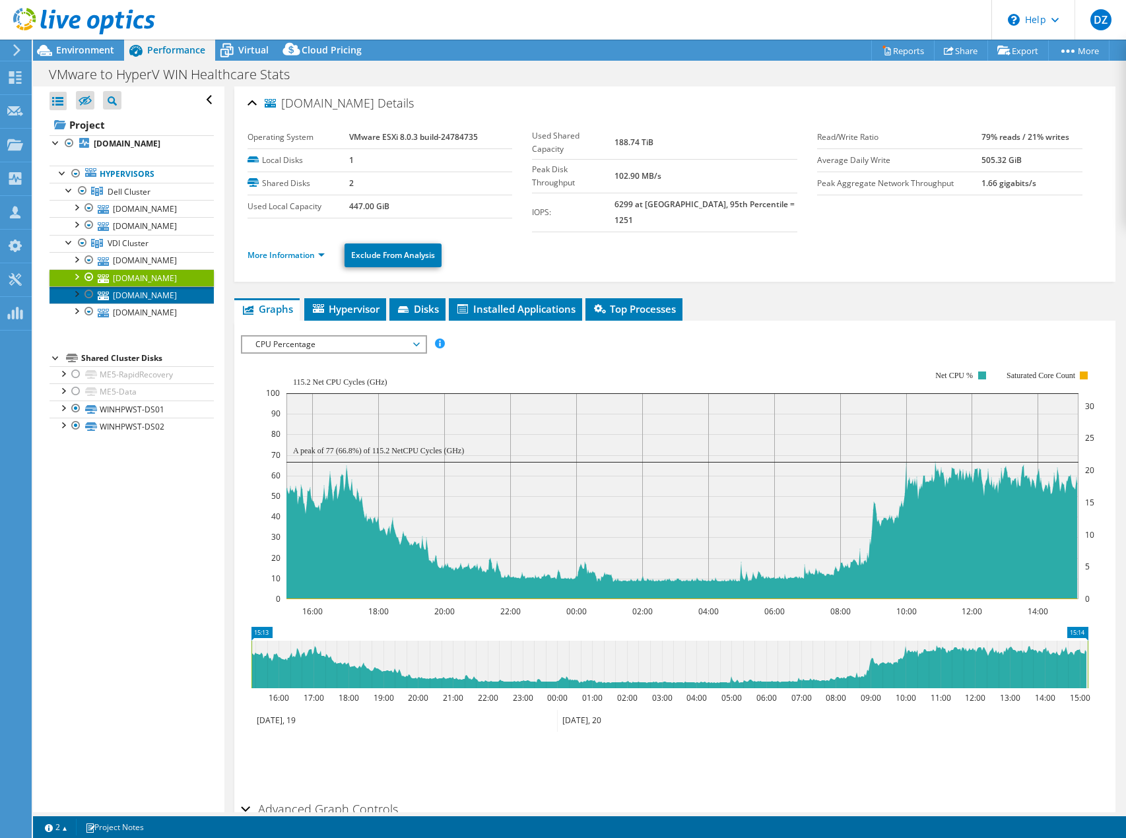
click at [150, 304] on link "[DOMAIN_NAME]" at bounding box center [132, 294] width 164 height 17
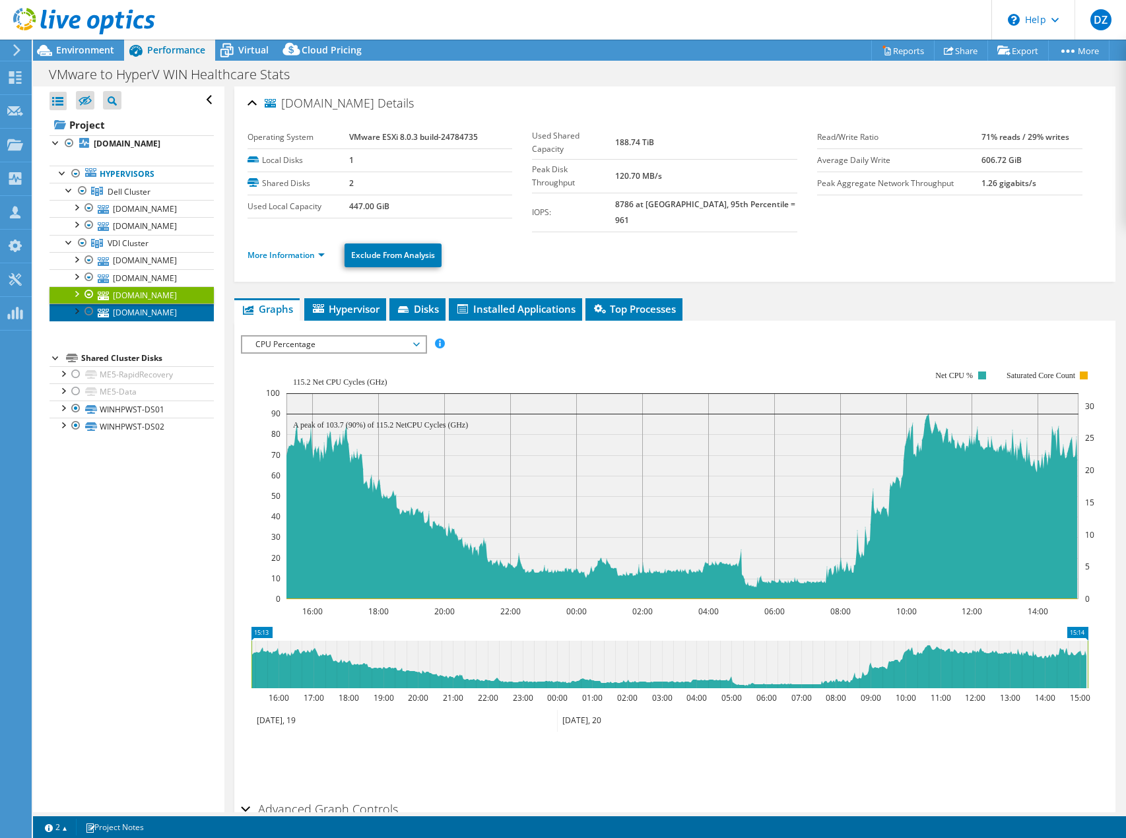
click at [147, 321] on link "[DOMAIN_NAME]" at bounding box center [132, 312] width 164 height 17
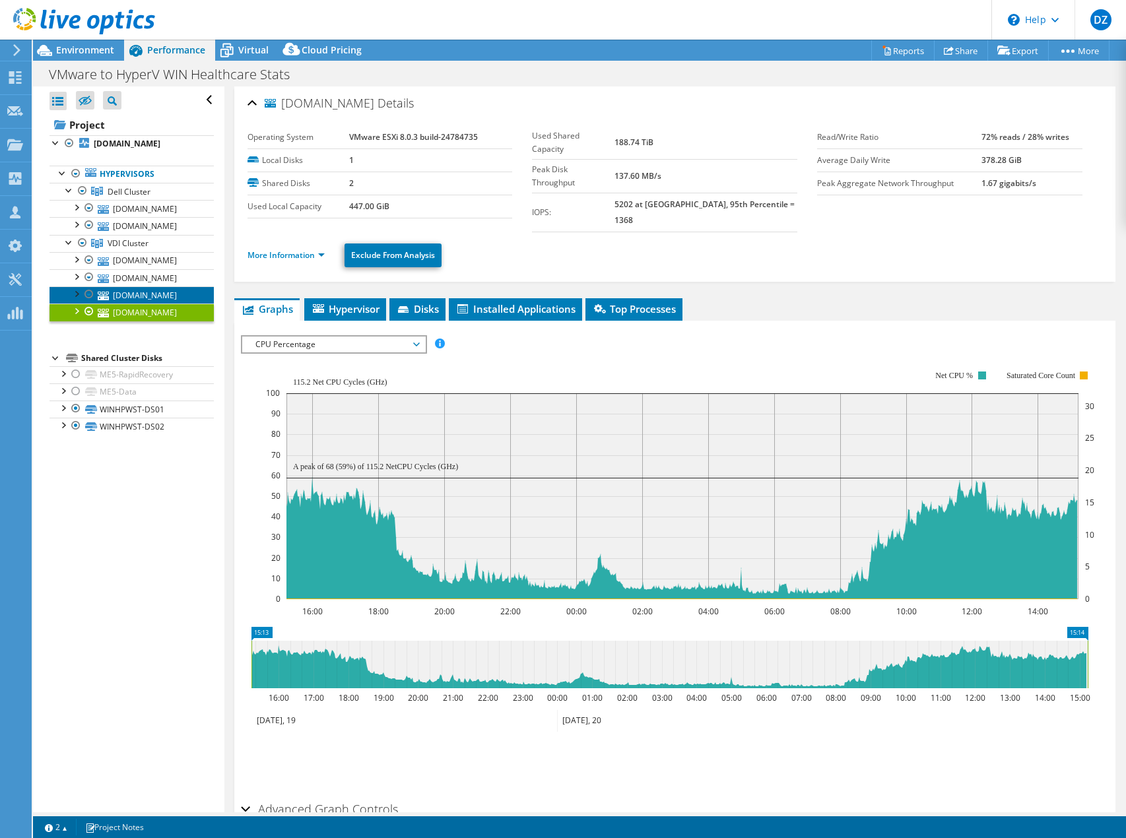
click at [149, 304] on link "[DOMAIN_NAME]" at bounding box center [132, 294] width 164 height 17
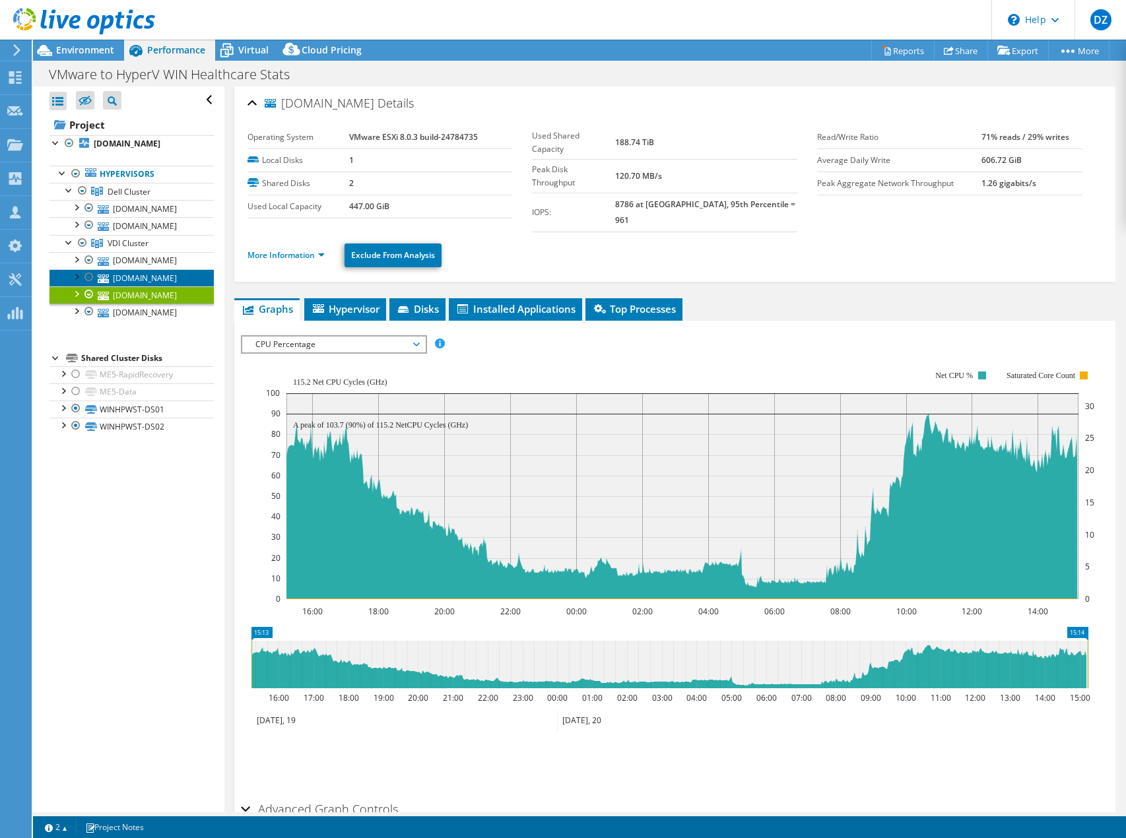
click at [149, 286] on link "[DOMAIN_NAME]" at bounding box center [132, 277] width 164 height 17
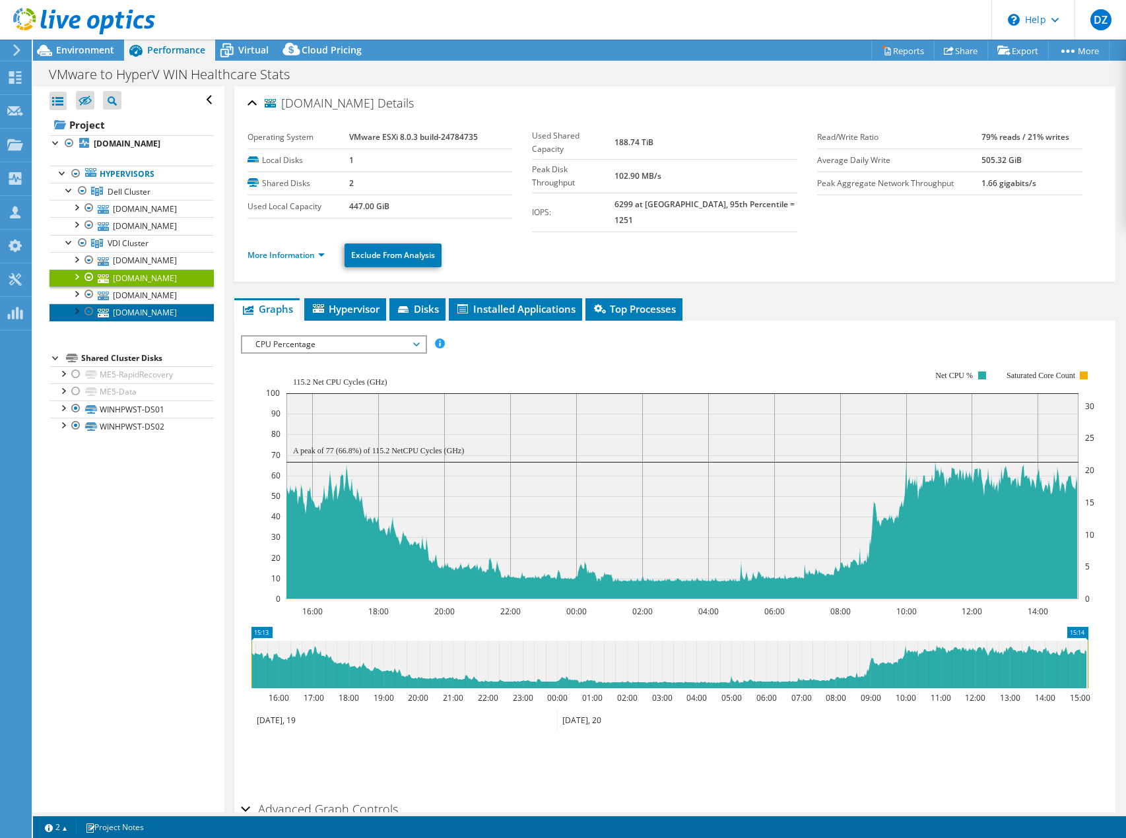
click at [147, 321] on link "[DOMAIN_NAME]" at bounding box center [132, 312] width 164 height 17
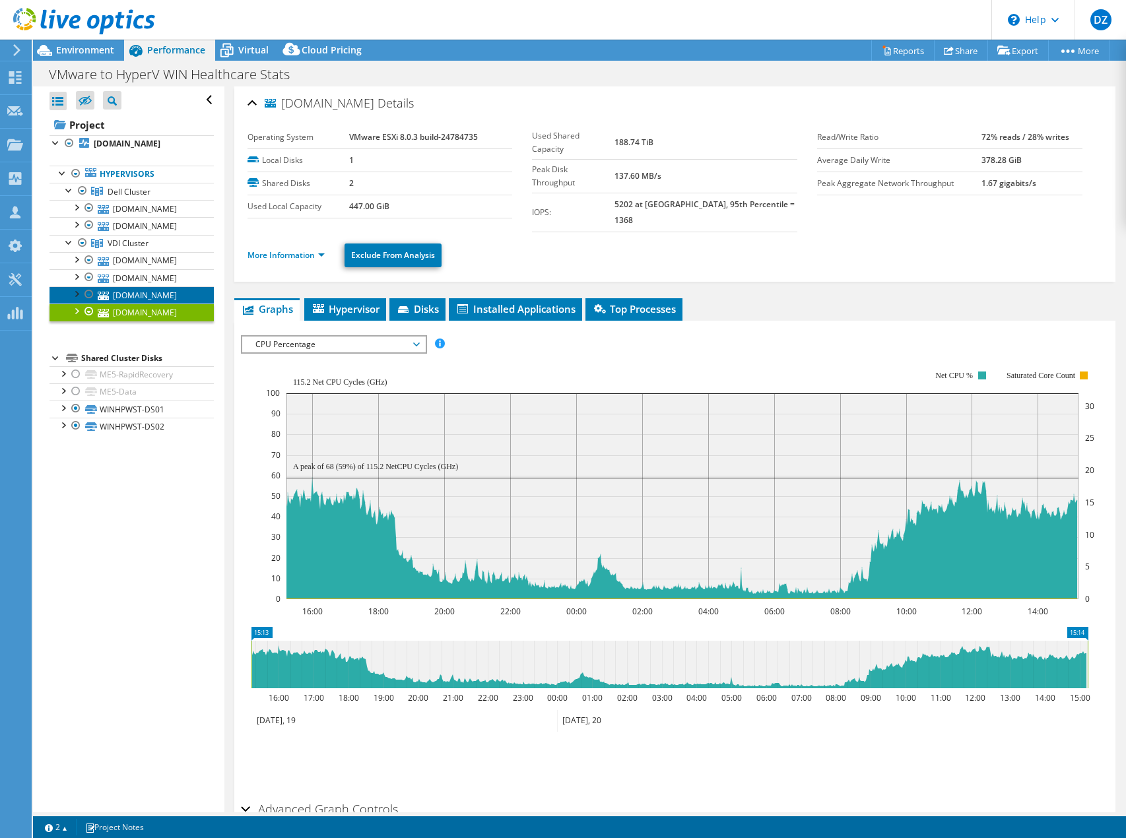
click at [150, 304] on link "[DOMAIN_NAME]" at bounding box center [132, 294] width 164 height 17
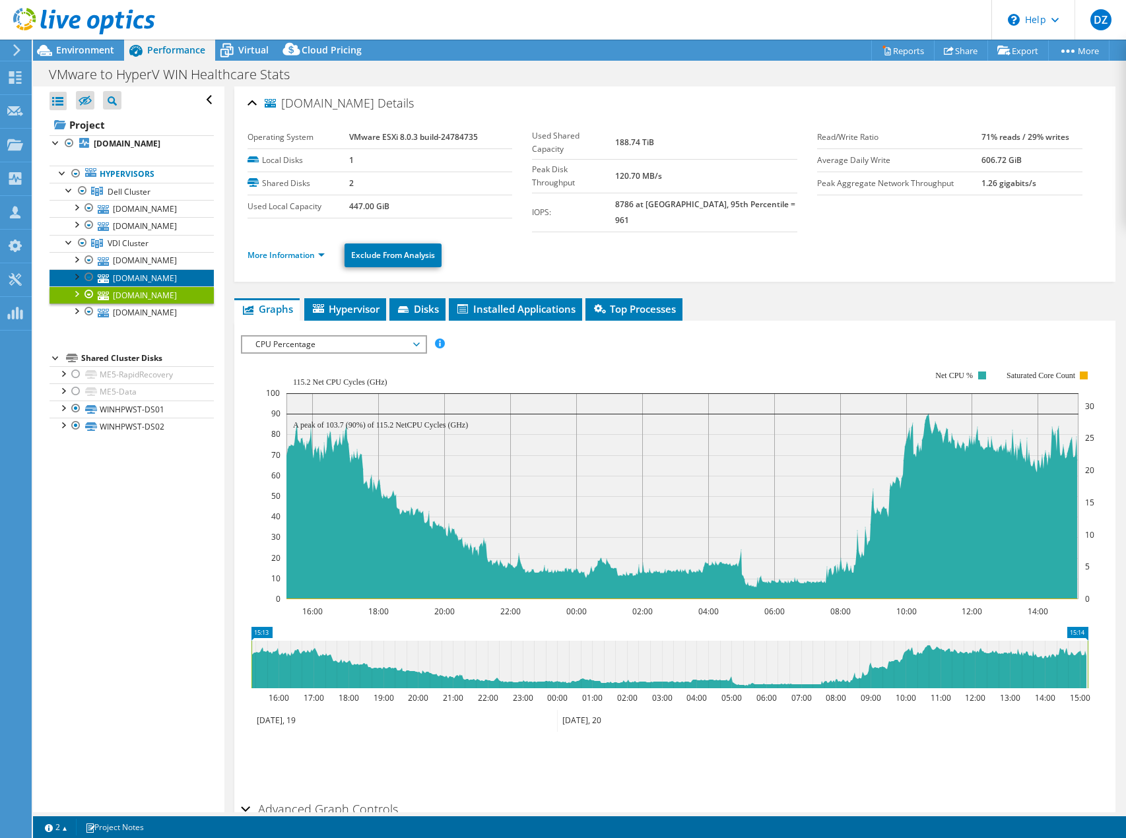
click at [148, 286] on link "[DOMAIN_NAME]" at bounding box center [132, 277] width 164 height 17
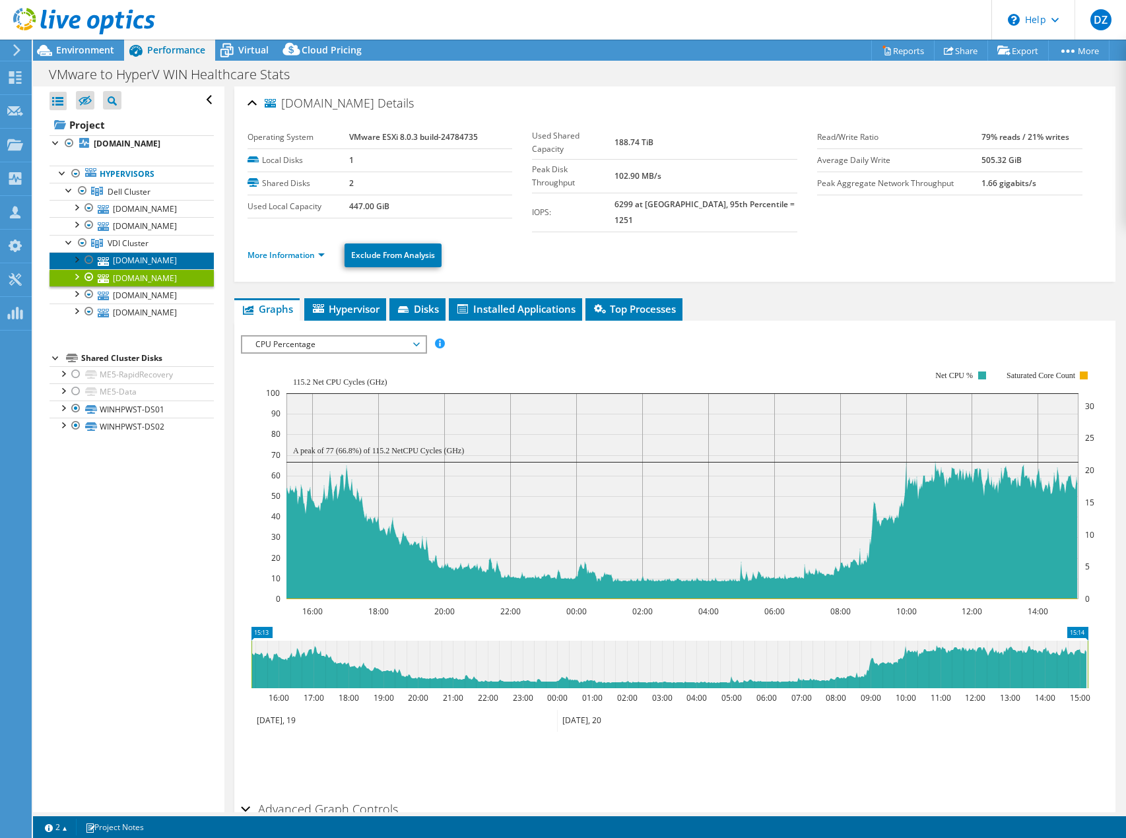
click at [143, 269] on link "[DOMAIN_NAME]" at bounding box center [132, 260] width 164 height 17
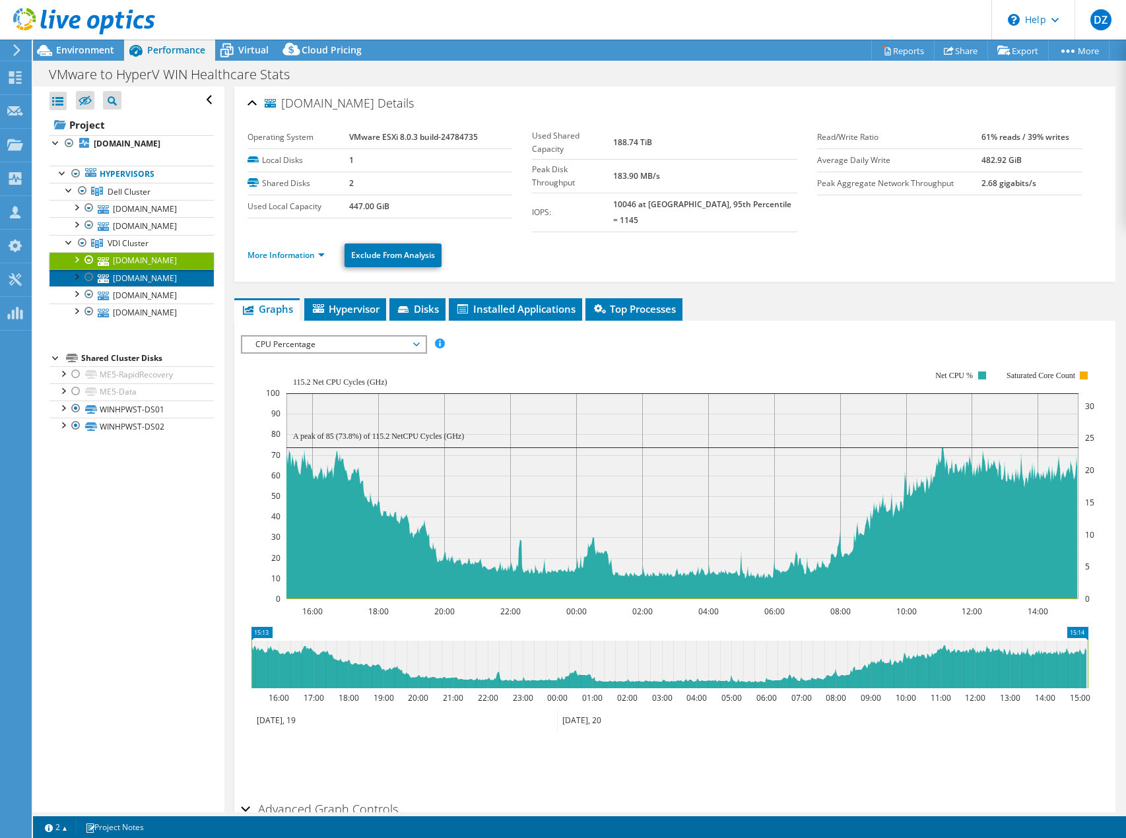
click at [141, 286] on link "[DOMAIN_NAME]" at bounding box center [132, 277] width 164 height 17
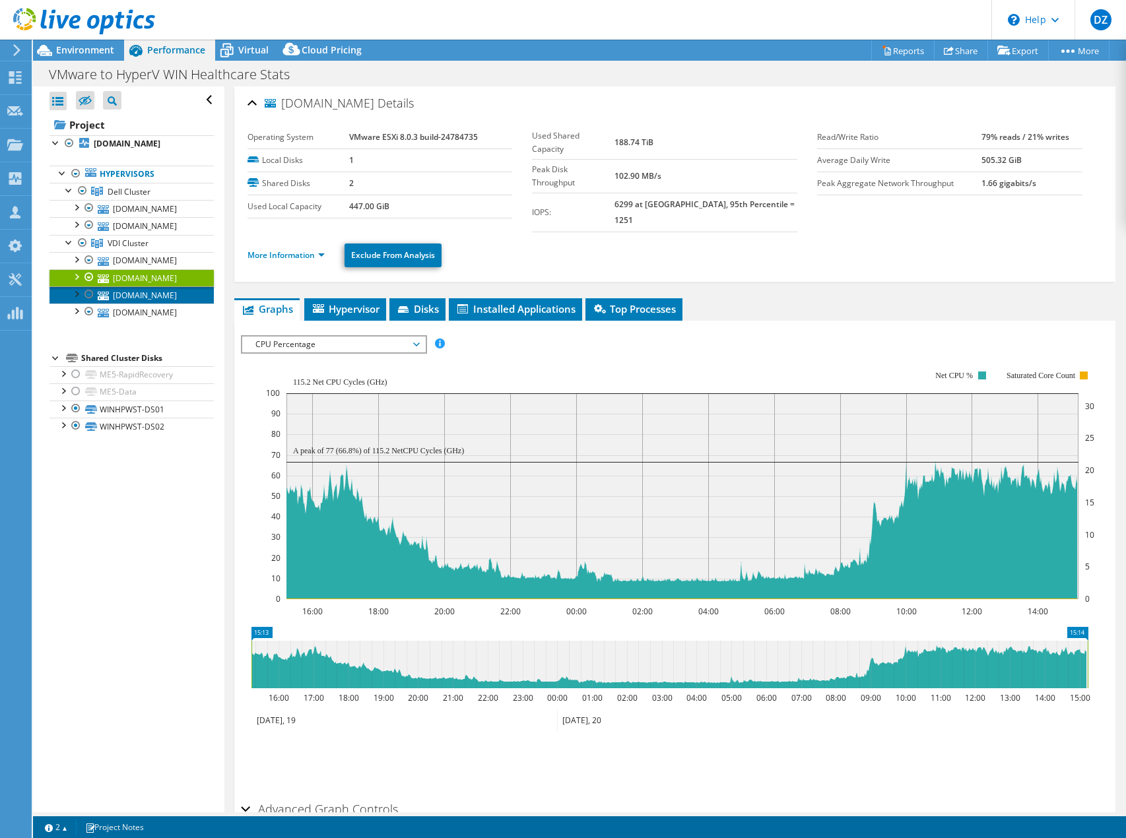
click at [141, 304] on link "[DOMAIN_NAME]" at bounding box center [132, 294] width 164 height 17
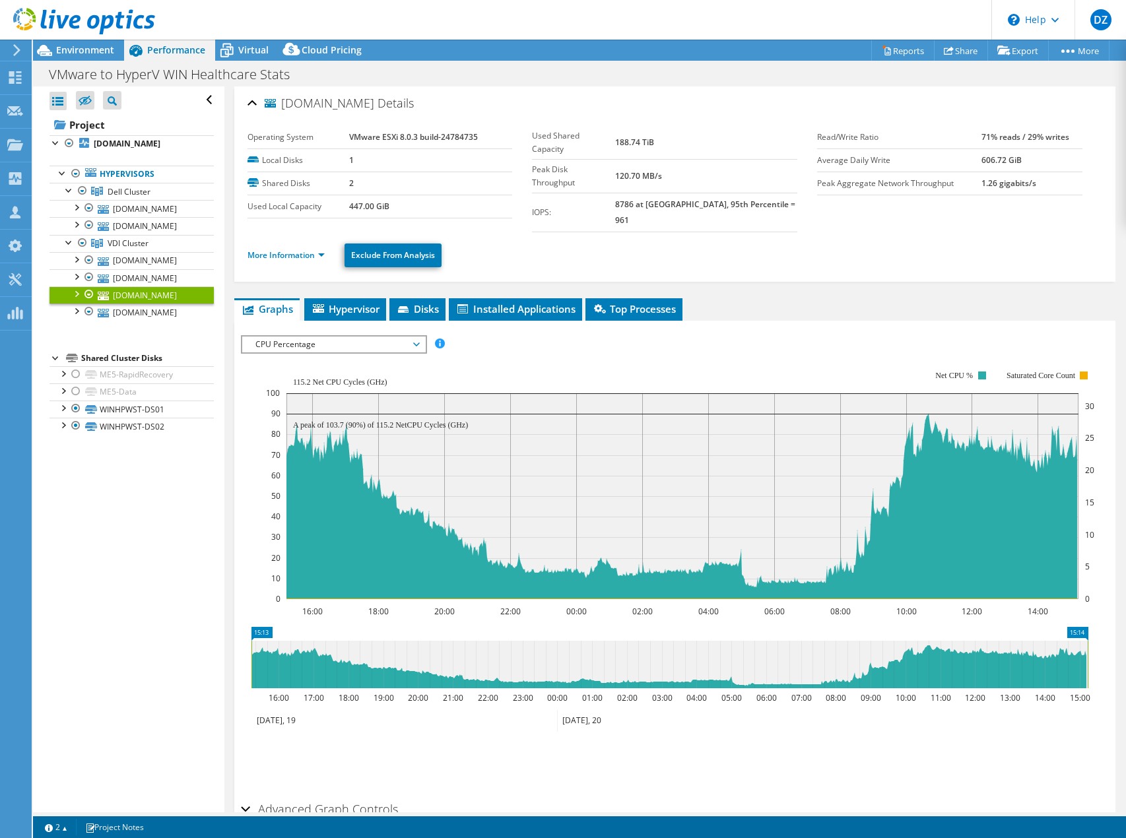
click at [139, 304] on link "[DOMAIN_NAME]" at bounding box center [132, 294] width 164 height 17
click at [137, 321] on link "[DOMAIN_NAME]" at bounding box center [132, 312] width 164 height 17
